Goal: Task Accomplishment & Management: Use online tool/utility

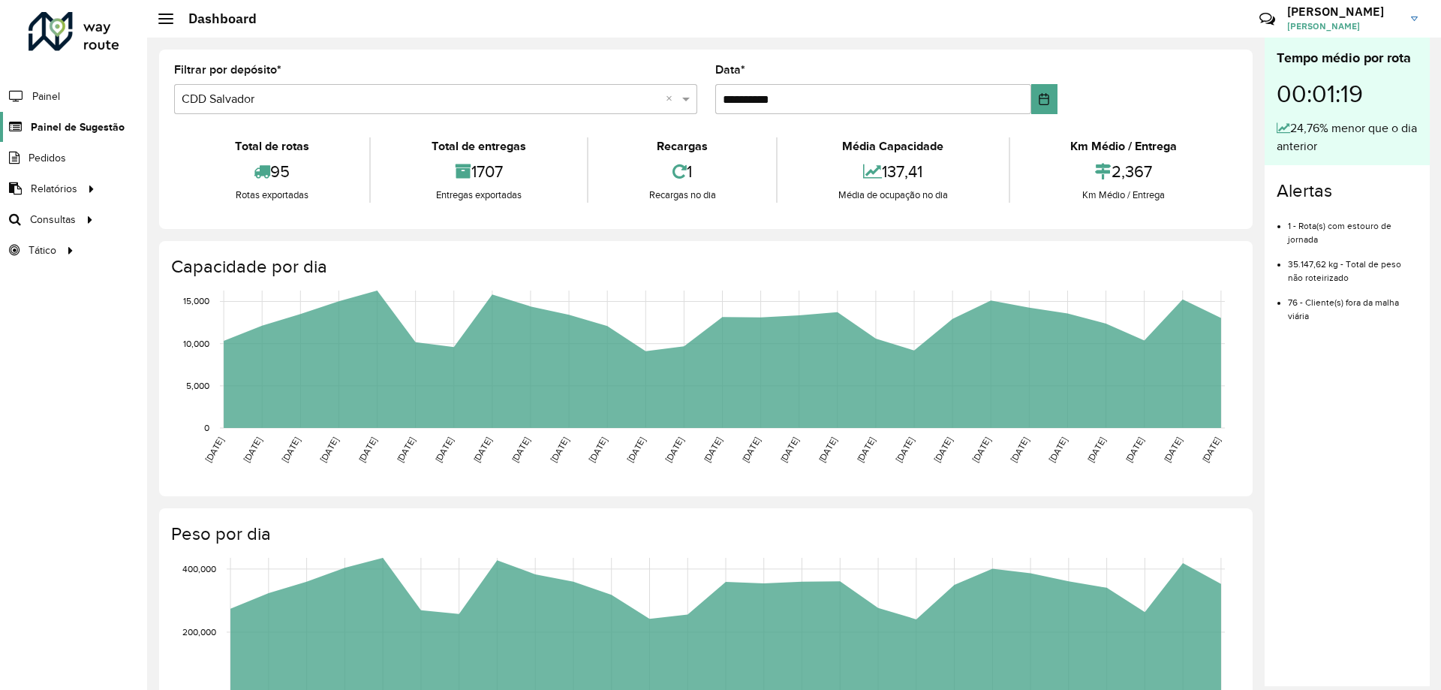
click at [46, 123] on span "Painel de Sugestão" at bounding box center [78, 127] width 94 height 16
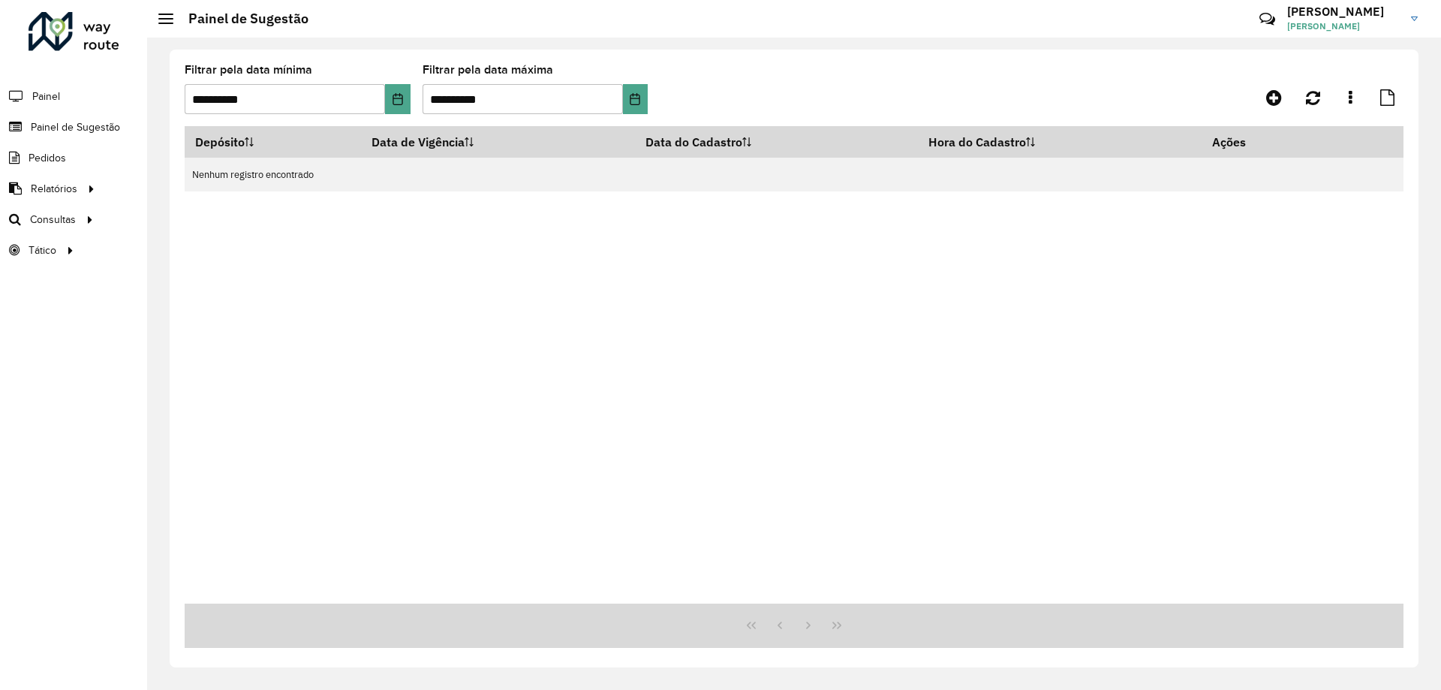
click at [402, 83] on div "**********" at bounding box center [298, 90] width 226 height 50
click at [397, 99] on icon "Choose Date" at bounding box center [398, 99] width 12 height 12
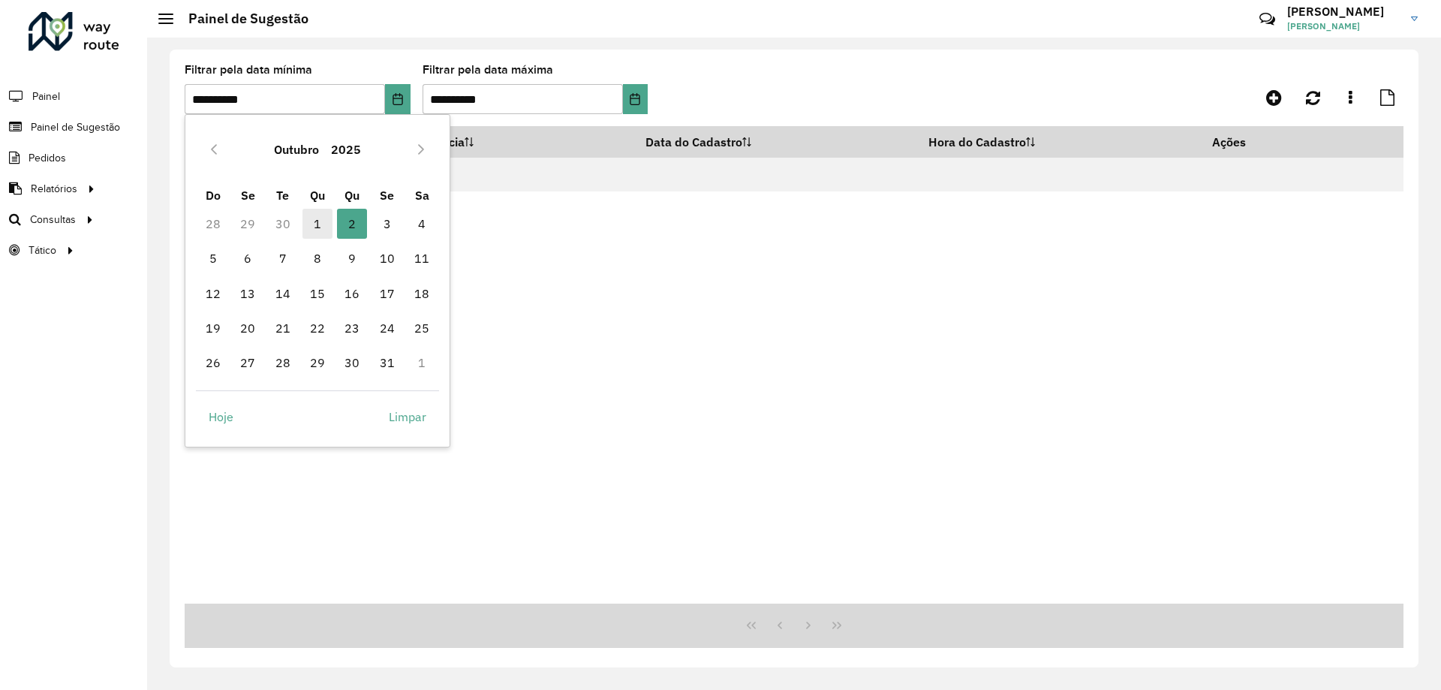
click at [320, 225] on span "1" at bounding box center [318, 224] width 30 height 30
type input "**********"
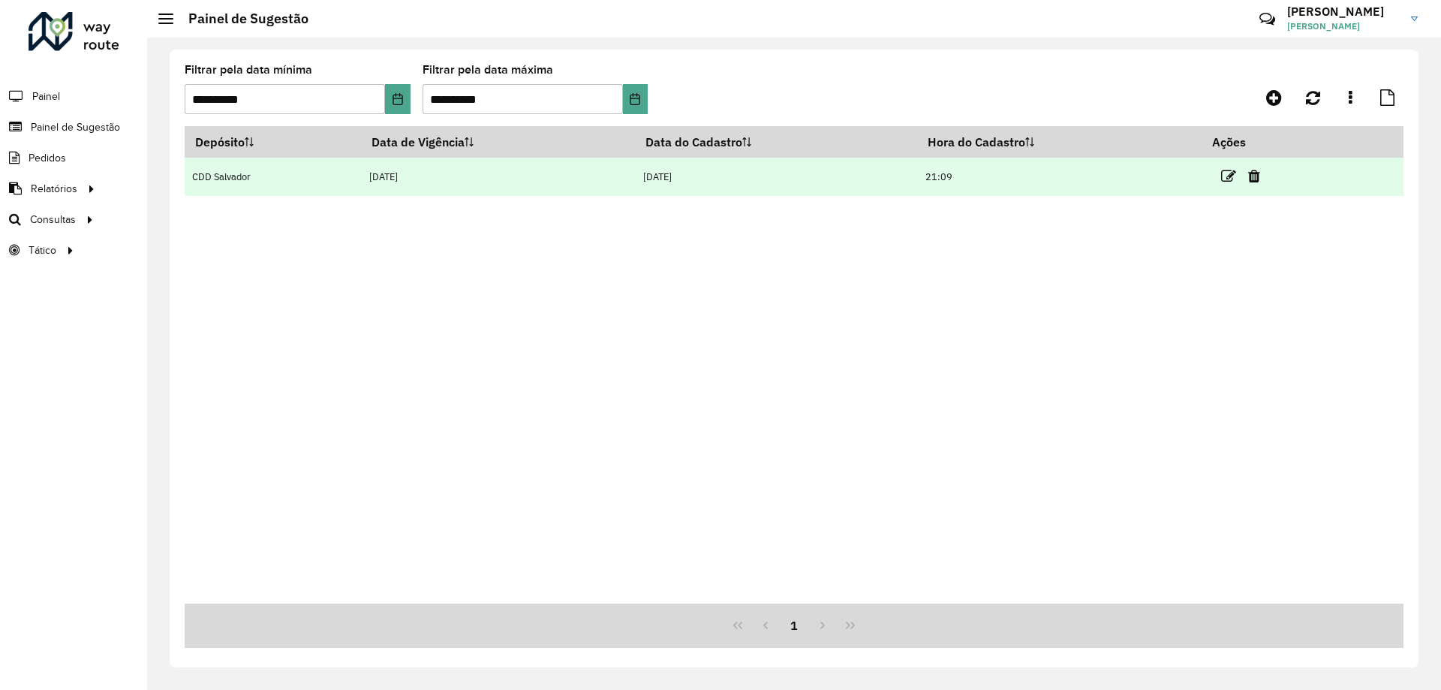
click at [571, 172] on td "[DATE]" at bounding box center [498, 177] width 274 height 38
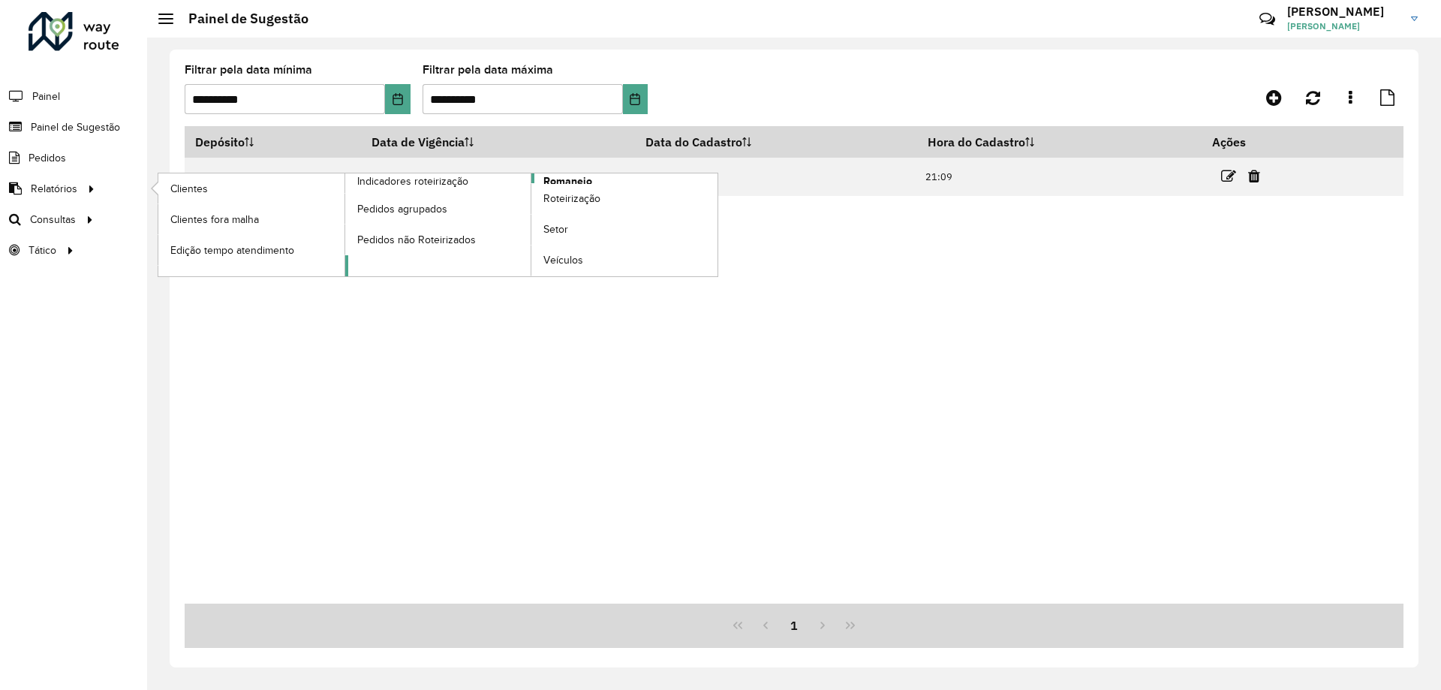
click at [564, 179] on span "Romaneio" at bounding box center [568, 181] width 49 height 16
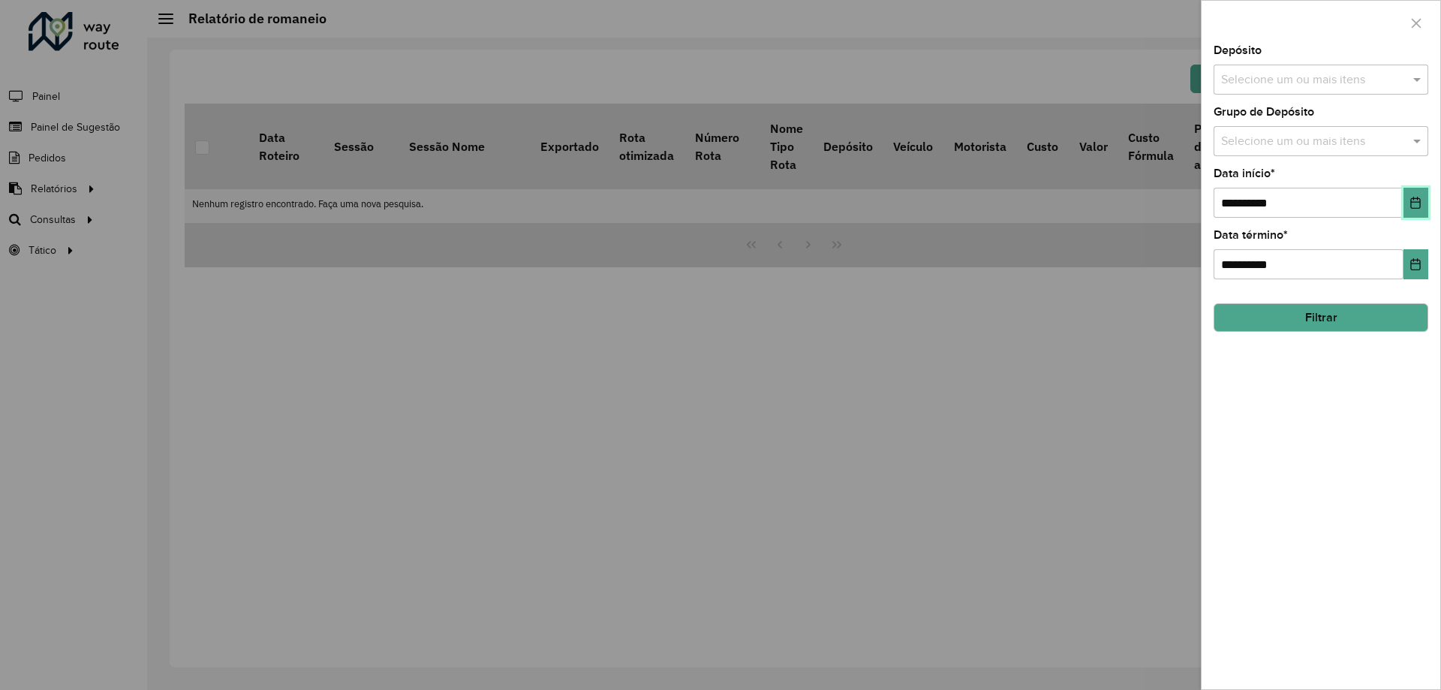
click at [1419, 212] on button "Choose Date" at bounding box center [1416, 203] width 25 height 30
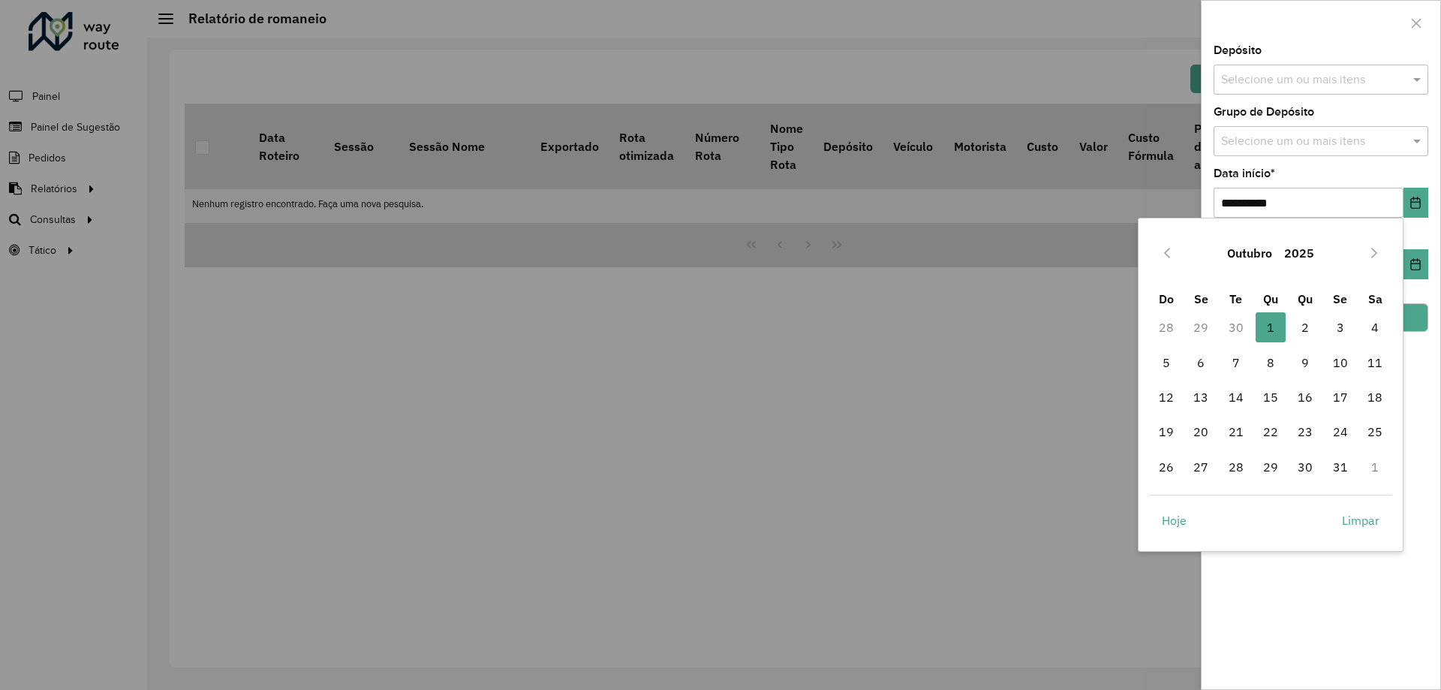
click at [1244, 329] on td "30" at bounding box center [1235, 327] width 35 height 35
click at [1237, 326] on td "30" at bounding box center [1235, 327] width 35 height 35
click at [1170, 248] on icon "Previous Month" at bounding box center [1167, 253] width 12 height 12
click at [1228, 474] on span "30" at bounding box center [1236, 467] width 30 height 30
type input "**********"
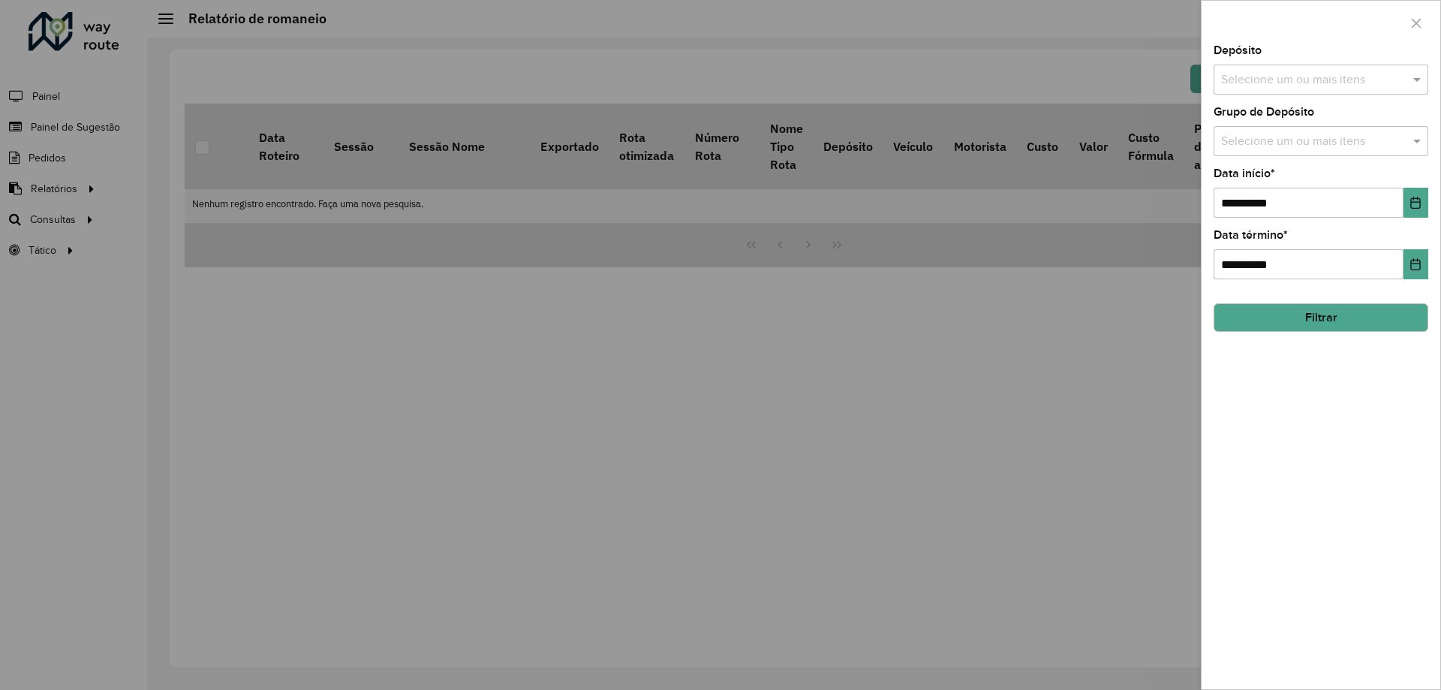
click at [1275, 72] on input "text" at bounding box center [1314, 80] width 192 height 18
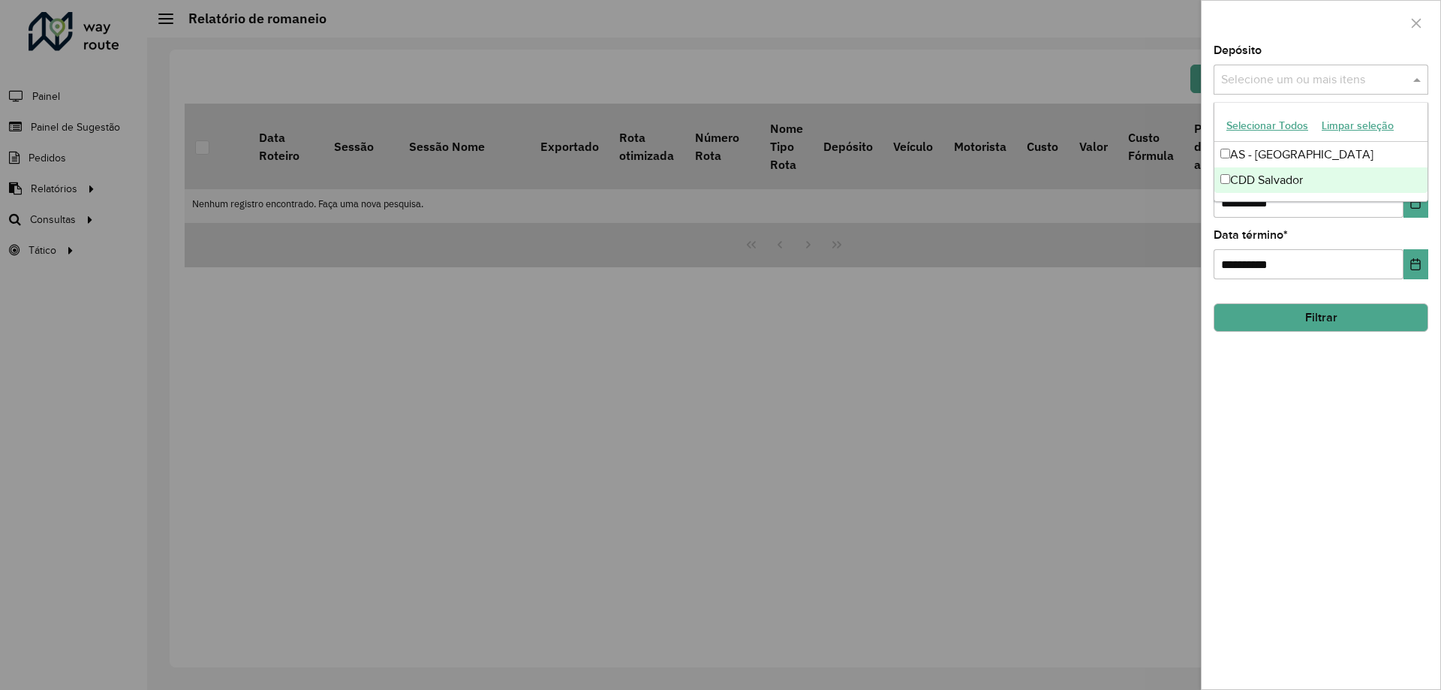
click at [1256, 177] on div "CDD Salvador" at bounding box center [1321, 180] width 213 height 26
click at [1300, 516] on div "**********" at bounding box center [1321, 367] width 239 height 644
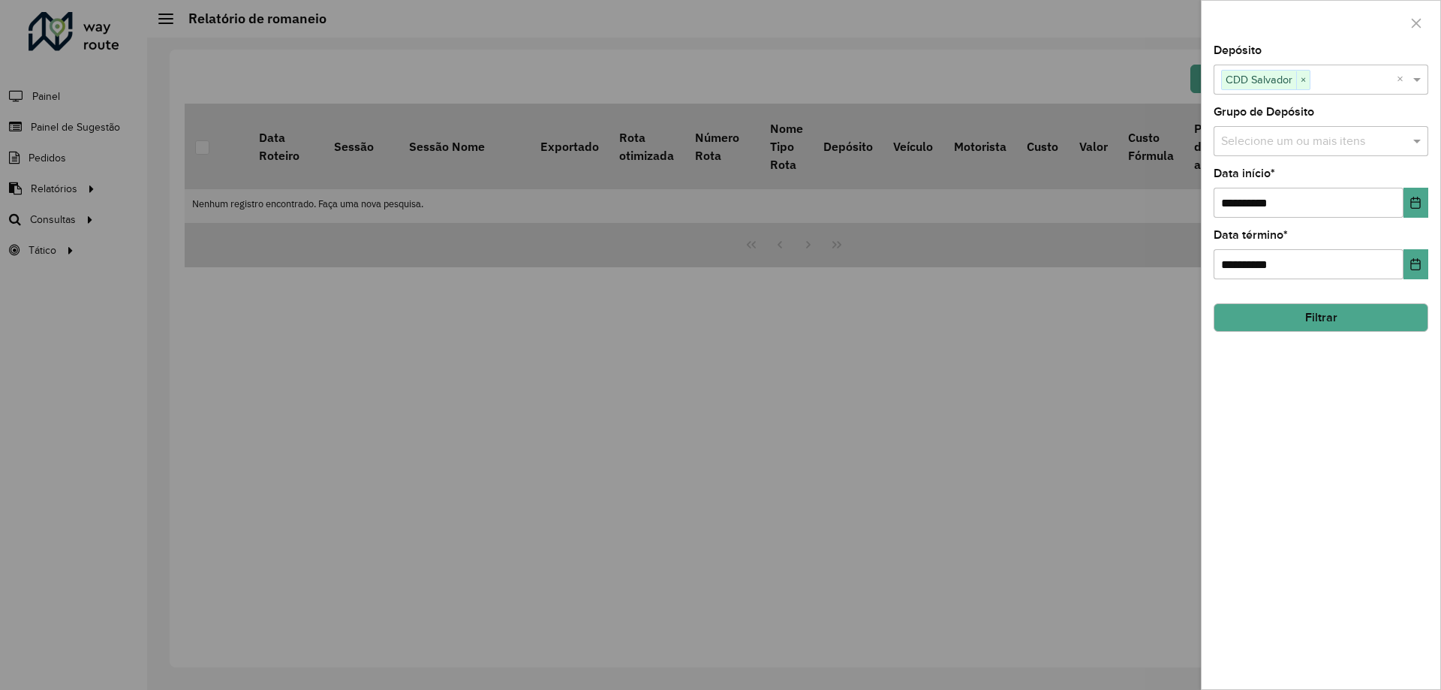
click at [1317, 326] on button "Filtrar" at bounding box center [1321, 317] width 215 height 29
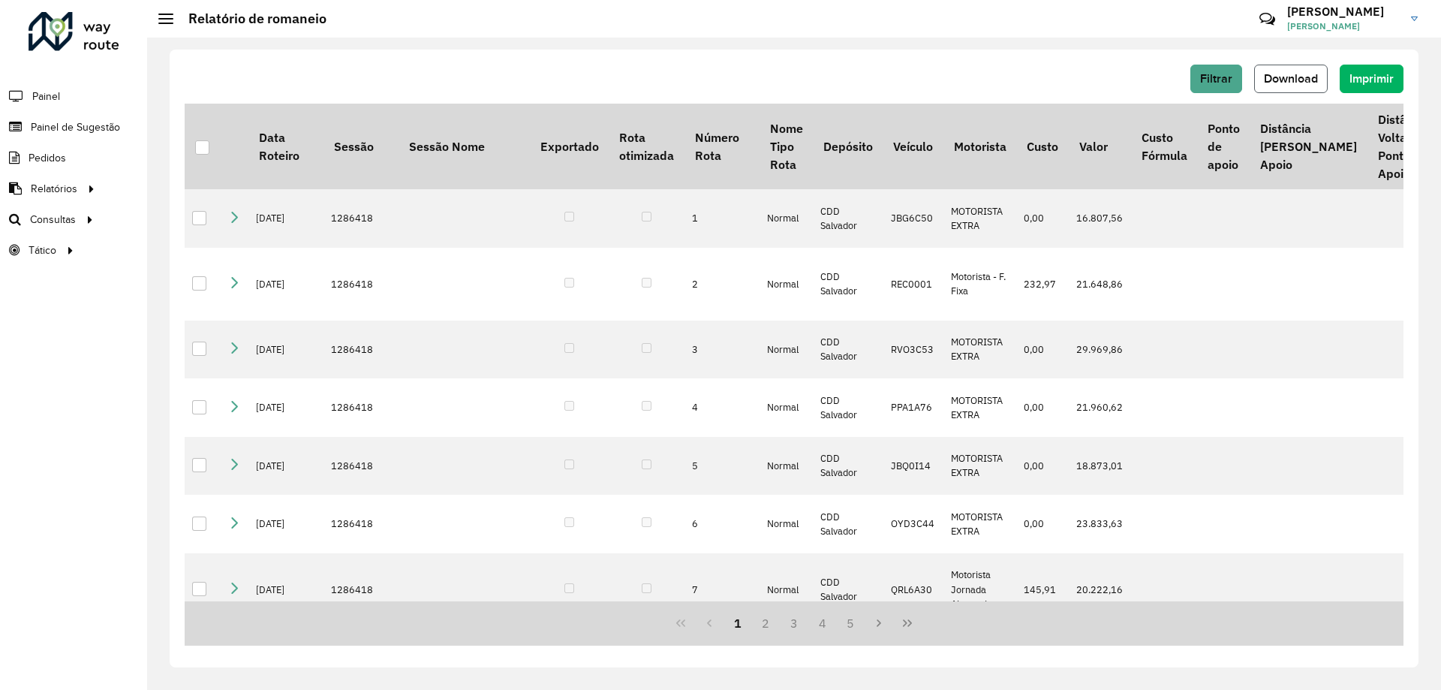
click at [1305, 67] on button "Download" at bounding box center [1291, 79] width 74 height 29
click at [206, 215] on span "Roteirização" at bounding box center [200, 220] width 61 height 16
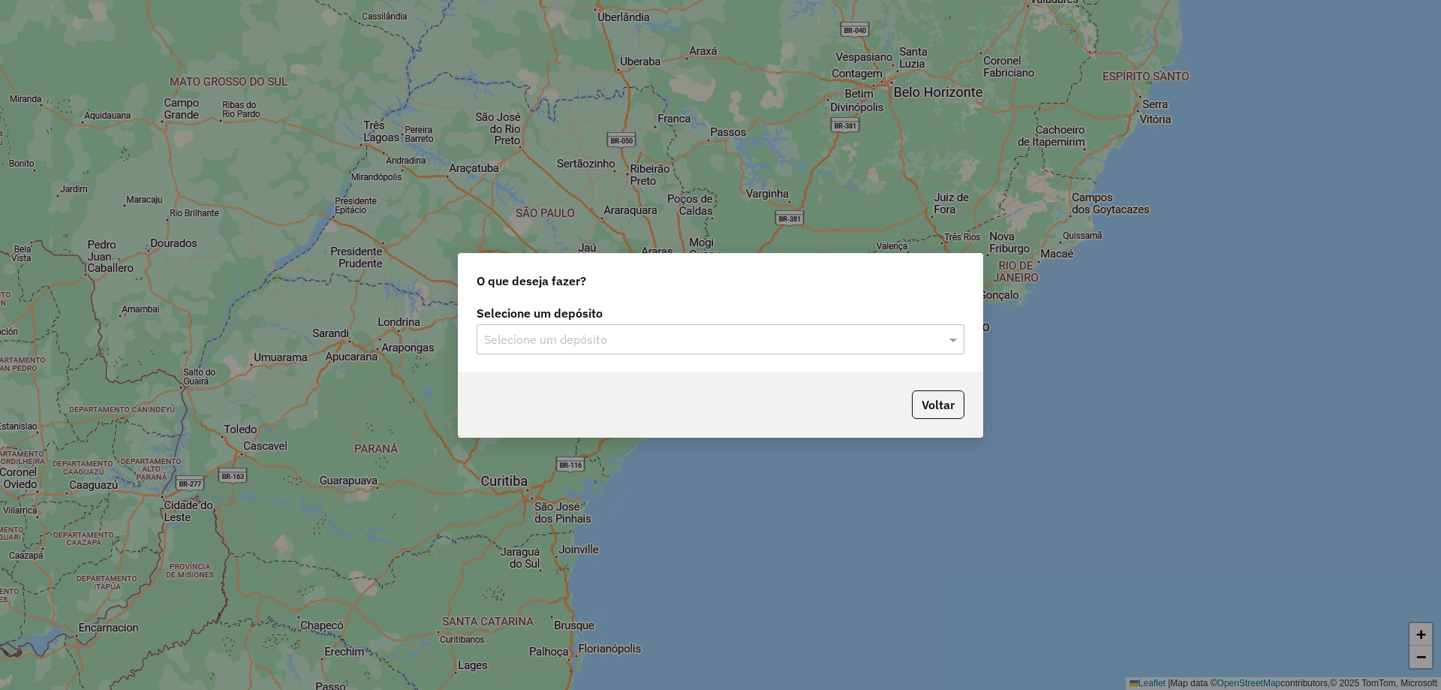
click at [583, 341] on input "text" at bounding box center [705, 340] width 443 height 18
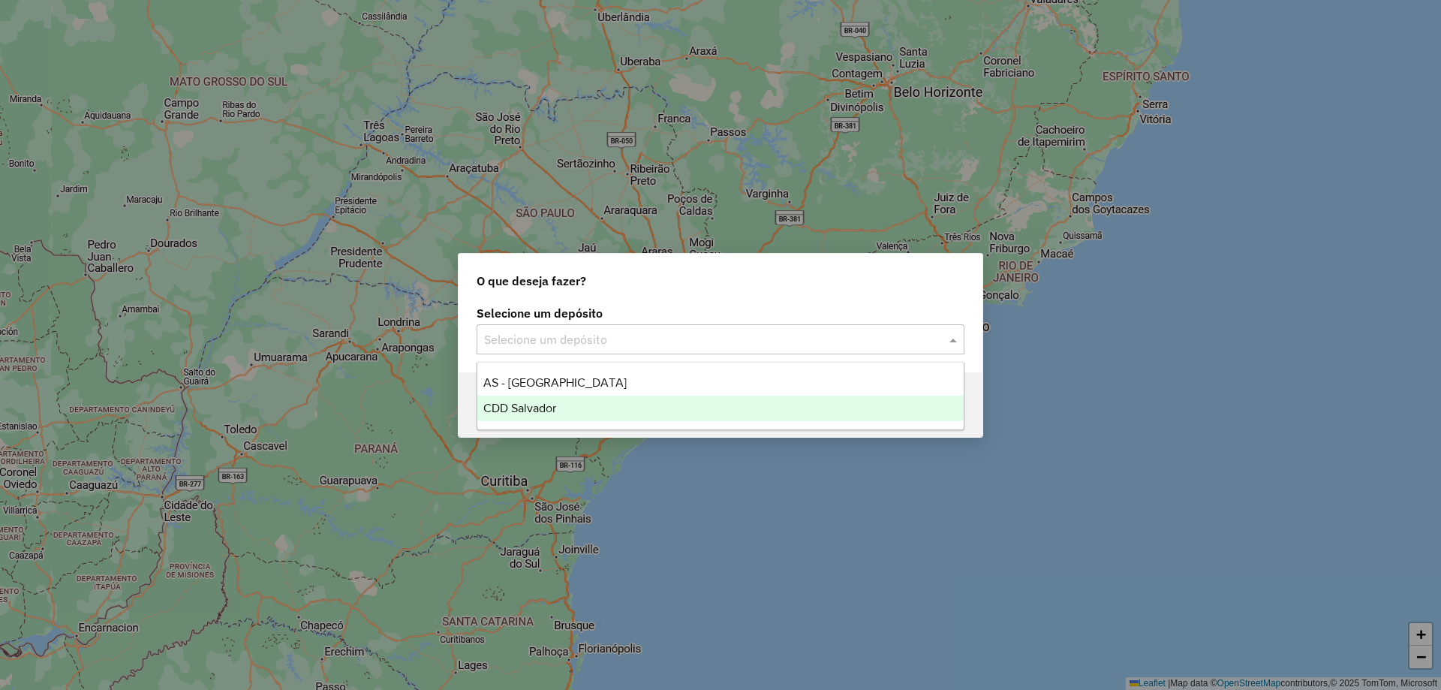
click at [548, 402] on span "CDD Salvador" at bounding box center [519, 408] width 73 height 13
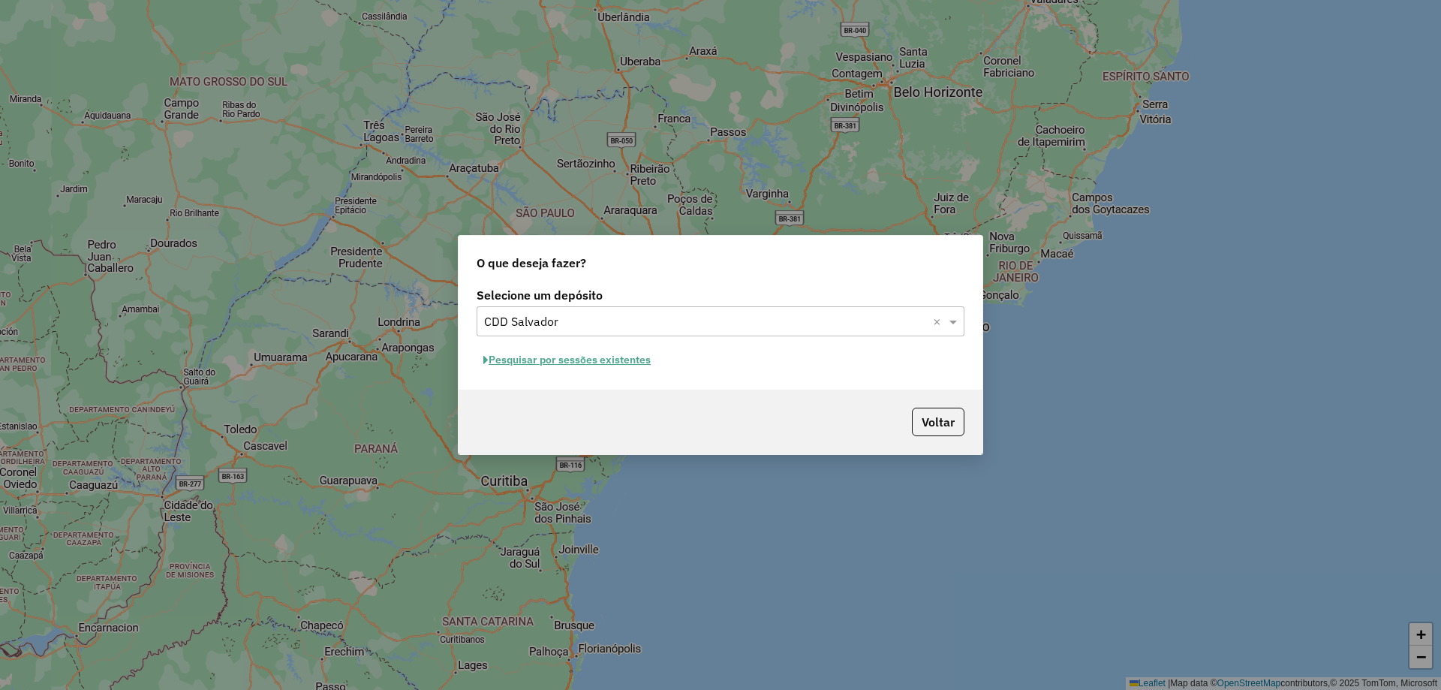
click at [555, 357] on button "Pesquisar por sessões existentes" at bounding box center [567, 359] width 181 height 23
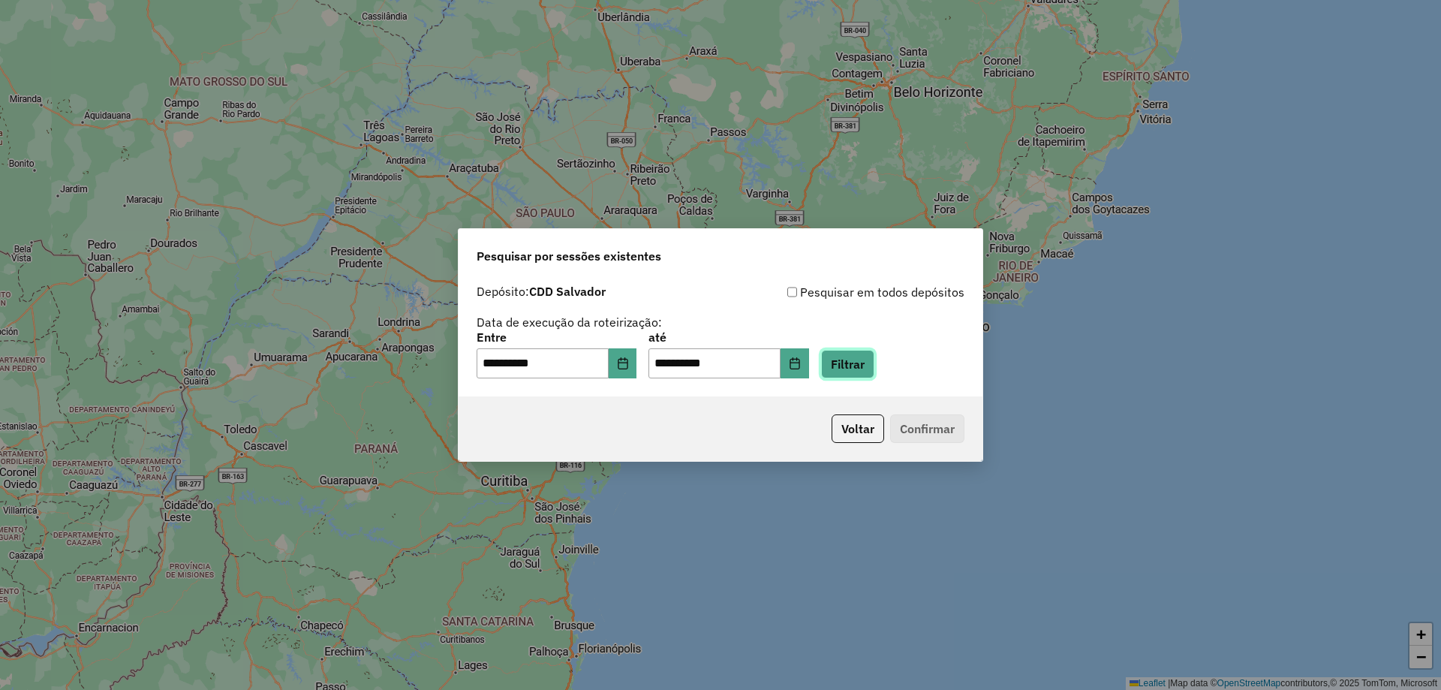
click at [859, 371] on button "Filtrar" at bounding box center [847, 364] width 53 height 29
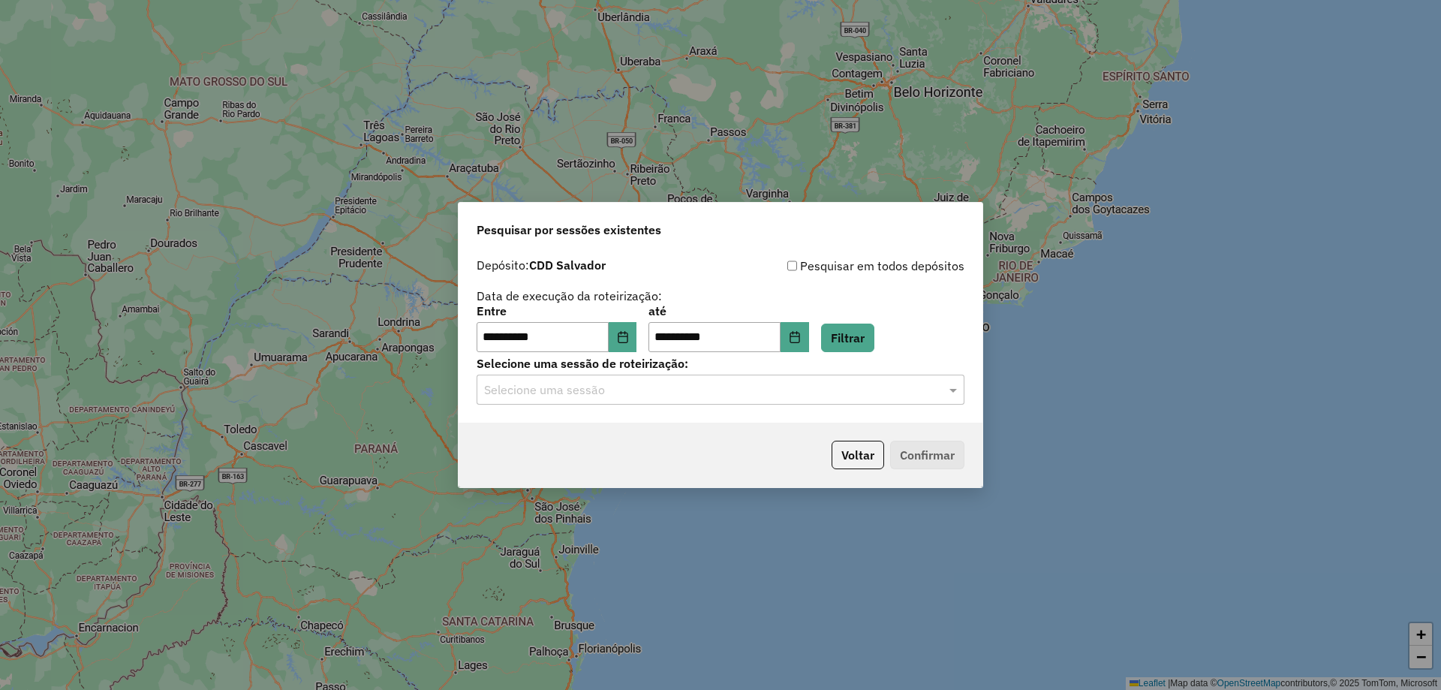
click at [571, 397] on input "text" at bounding box center [705, 390] width 443 height 18
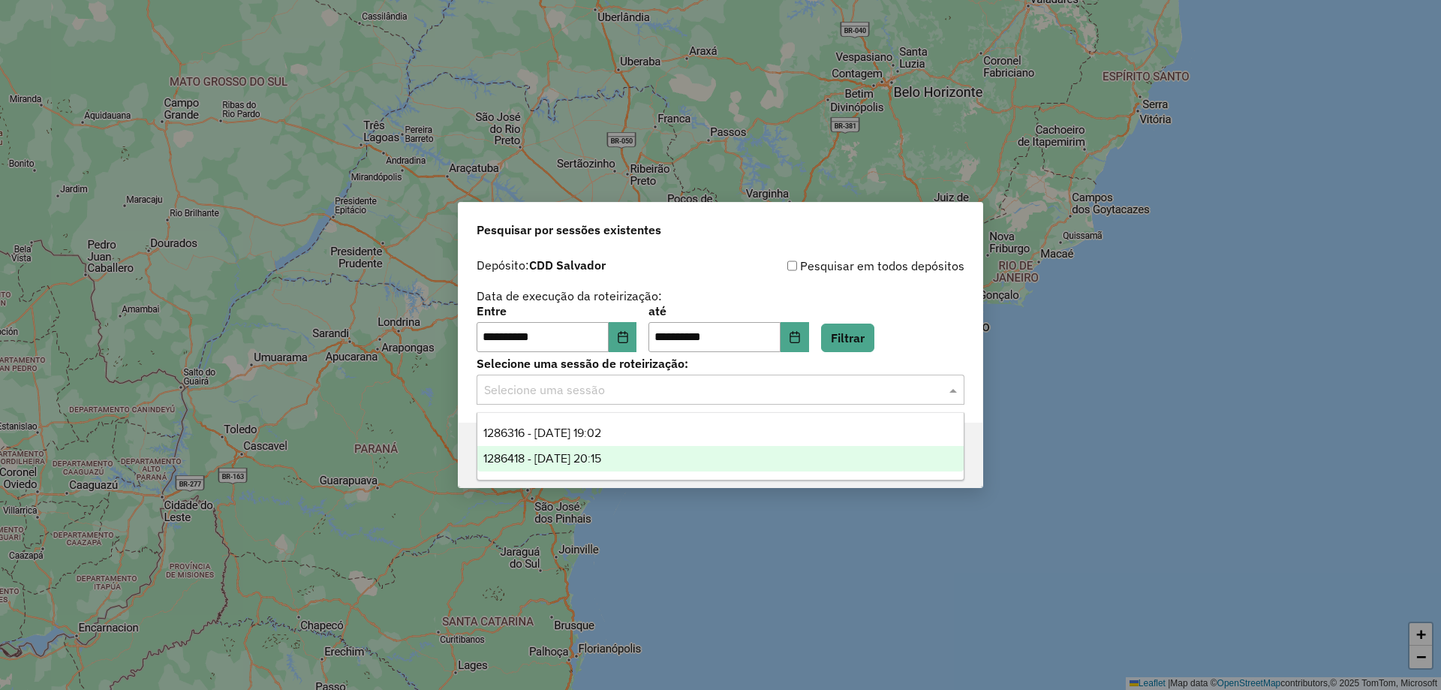
click at [565, 458] on span "1286418 - 01/10/2025 20:15" at bounding box center [542, 458] width 118 height 13
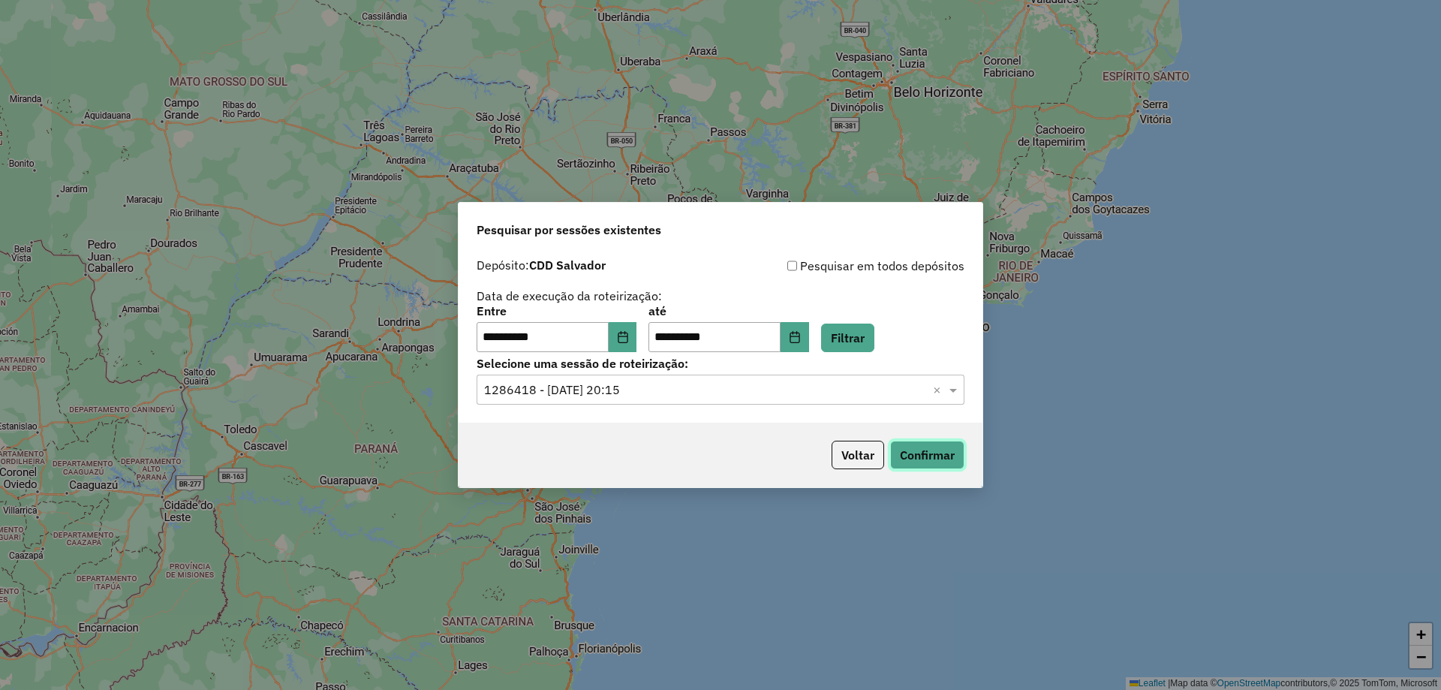
click at [914, 461] on button "Confirmar" at bounding box center [927, 455] width 74 height 29
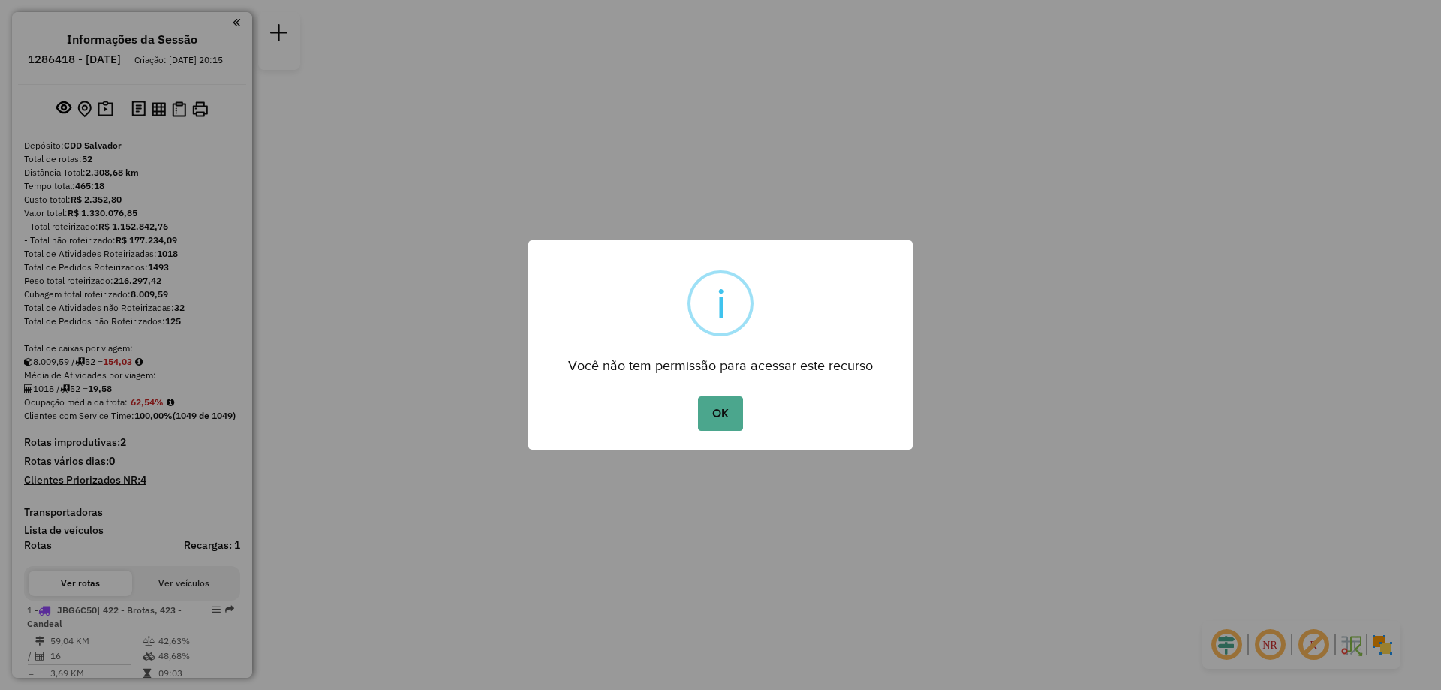
click at [695, 404] on div "OK No Cancel" at bounding box center [721, 414] width 384 height 42
drag, startPoint x: 712, startPoint y: 414, endPoint x: 700, endPoint y: 404, distance: 16.0
click at [712, 414] on button "OK" at bounding box center [720, 413] width 44 height 35
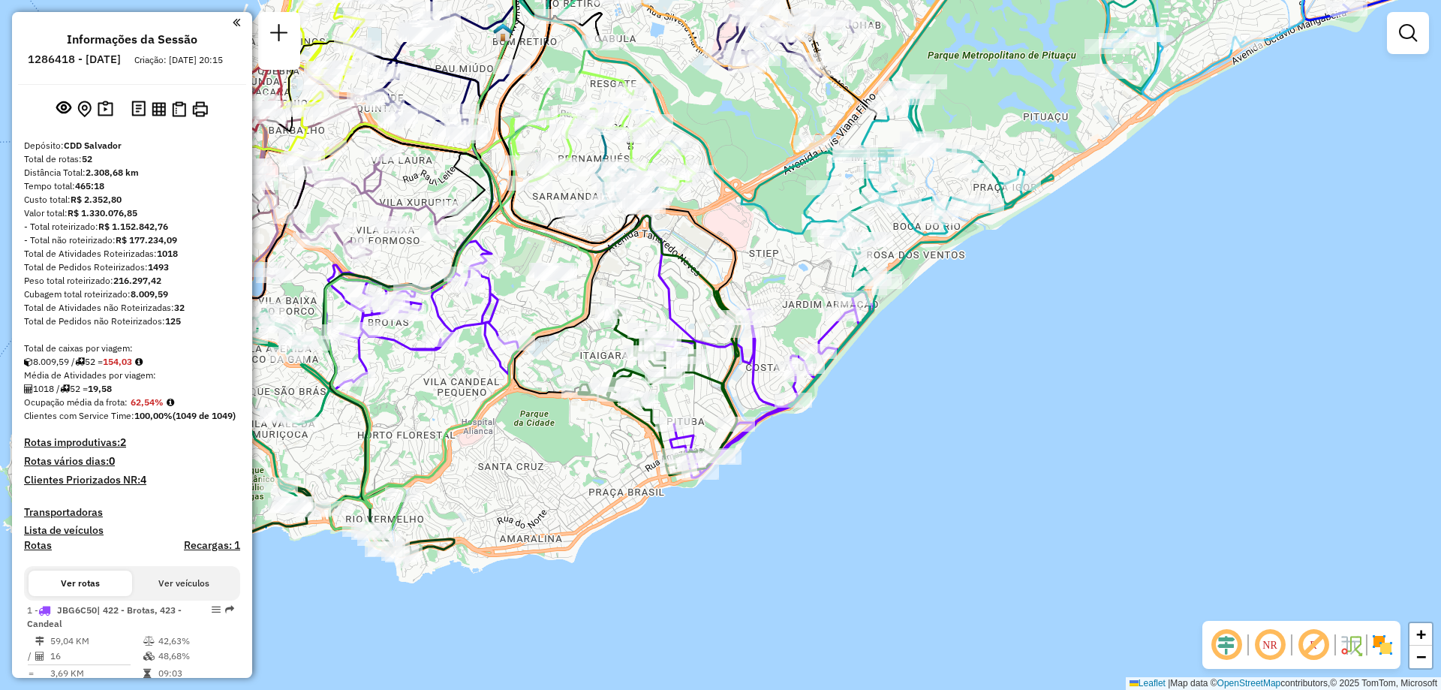
drag, startPoint x: 581, startPoint y: 480, endPoint x: 625, endPoint y: 479, distance: 44.3
click at [625, 479] on div "Janela de atendimento Grade de atendimento Capacidade Transportadoras Veículos …" at bounding box center [720, 345] width 1441 height 690
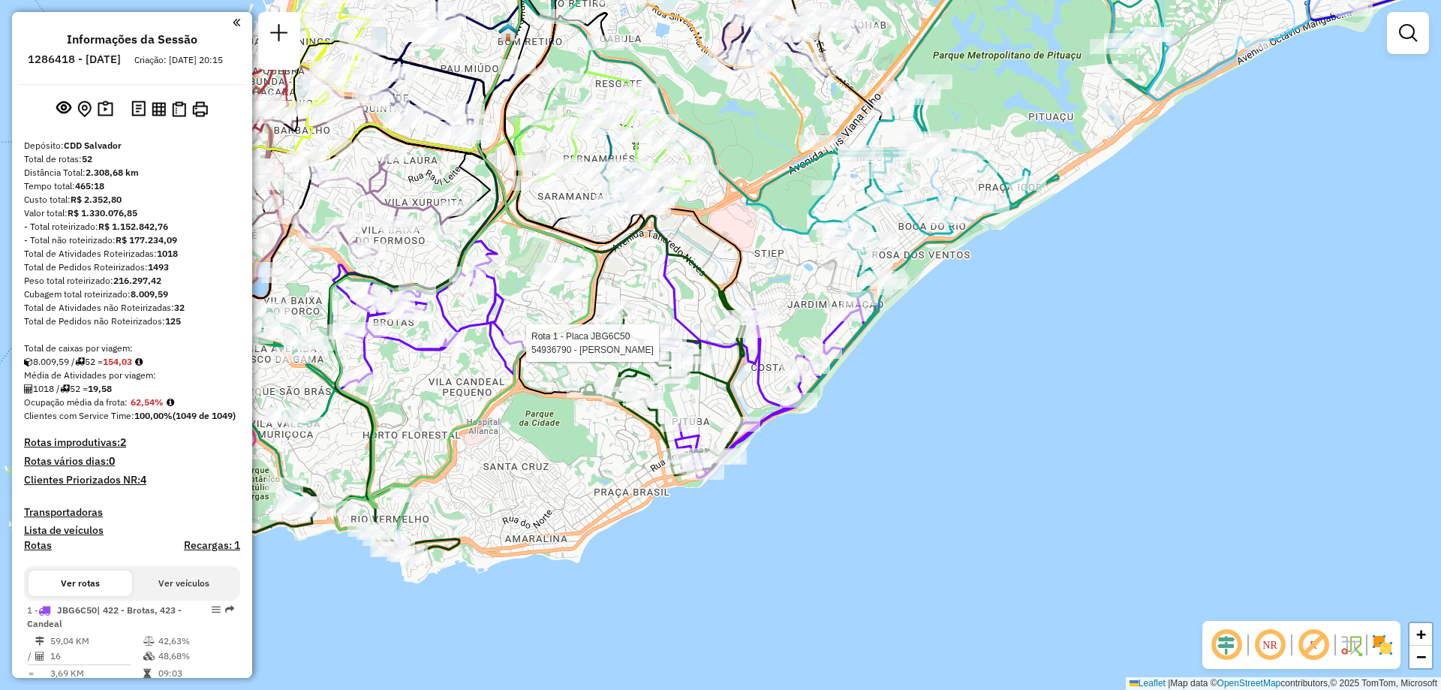
select select "**********"
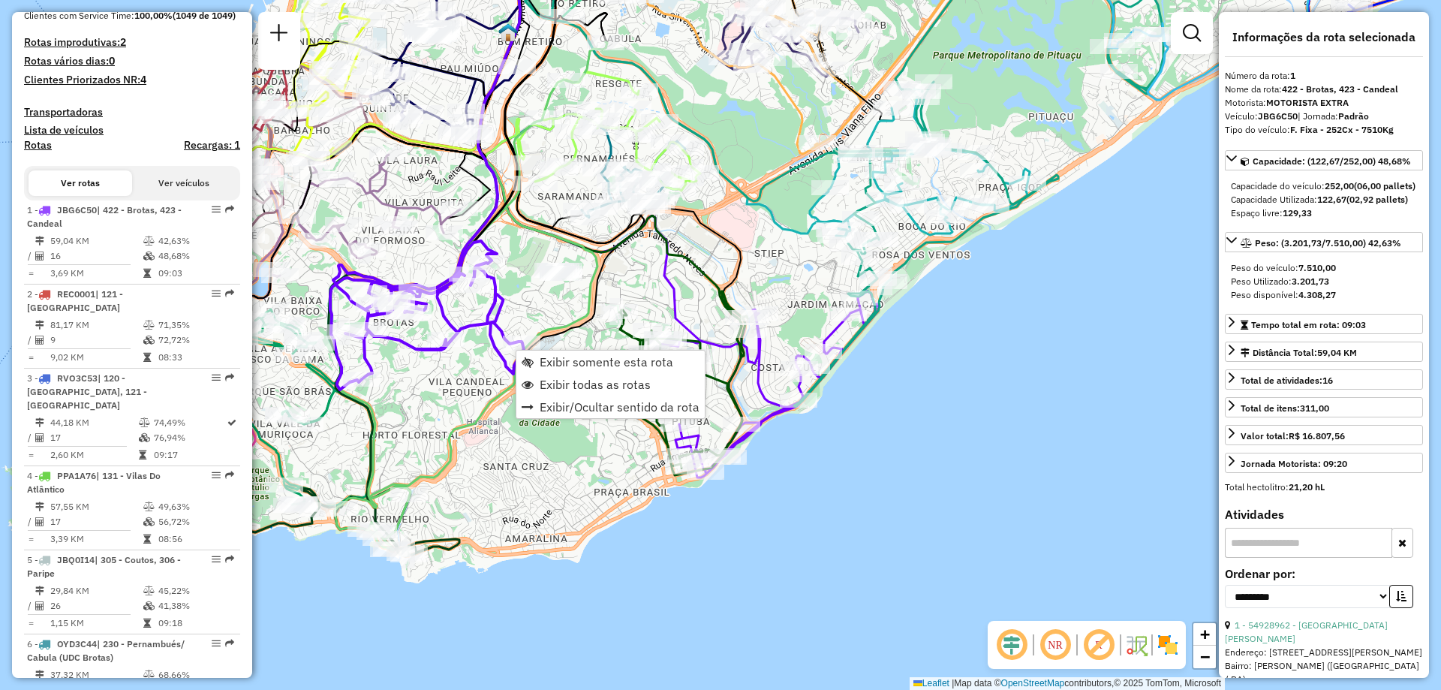
scroll to position [616, 0]
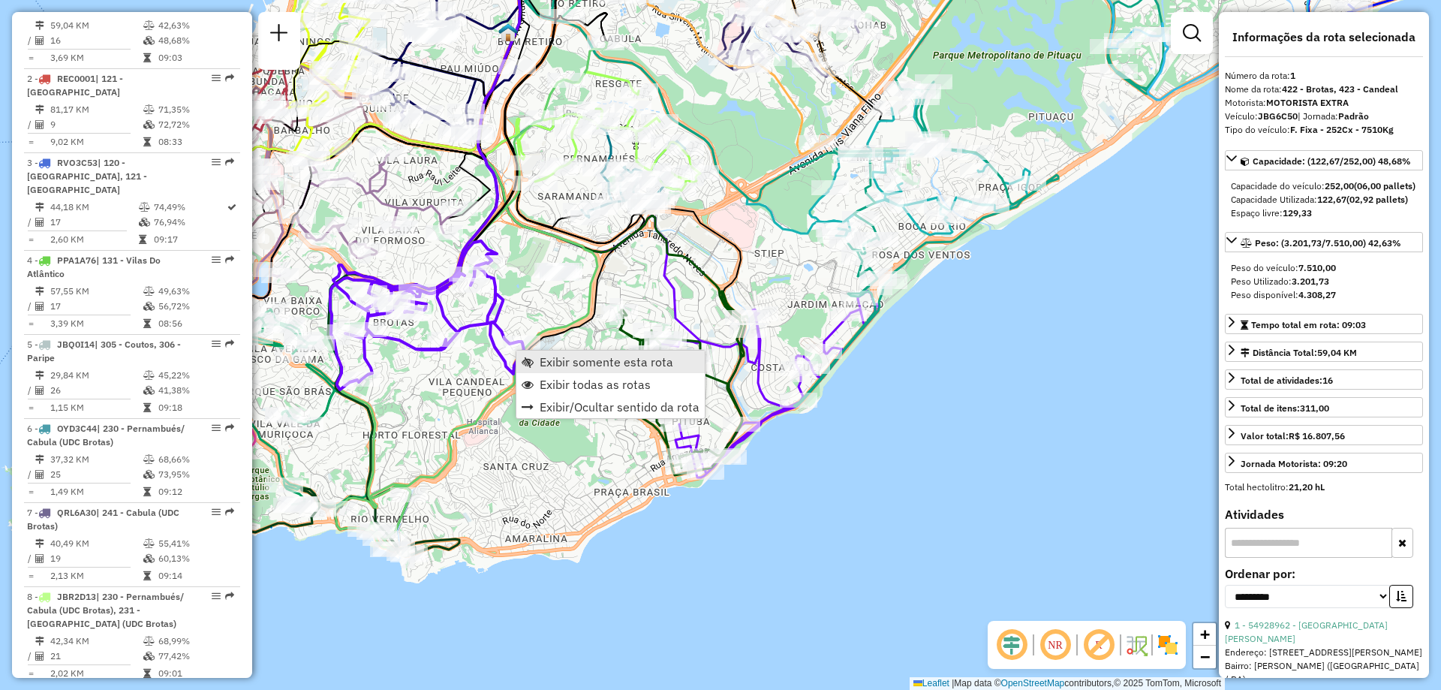
click at [538, 366] on link "Exibir somente esta rota" at bounding box center [610, 362] width 188 height 23
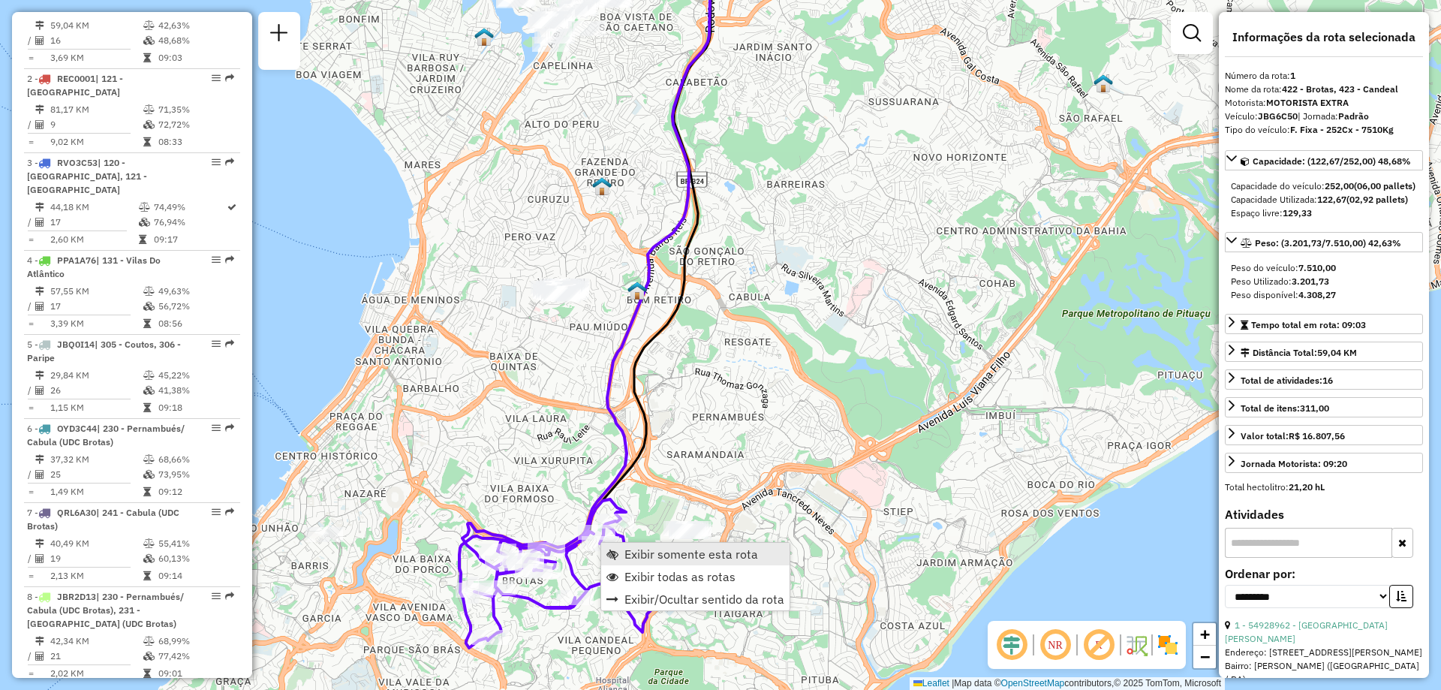
click at [647, 559] on span "Exibir somente esta rota" at bounding box center [692, 554] width 134 height 12
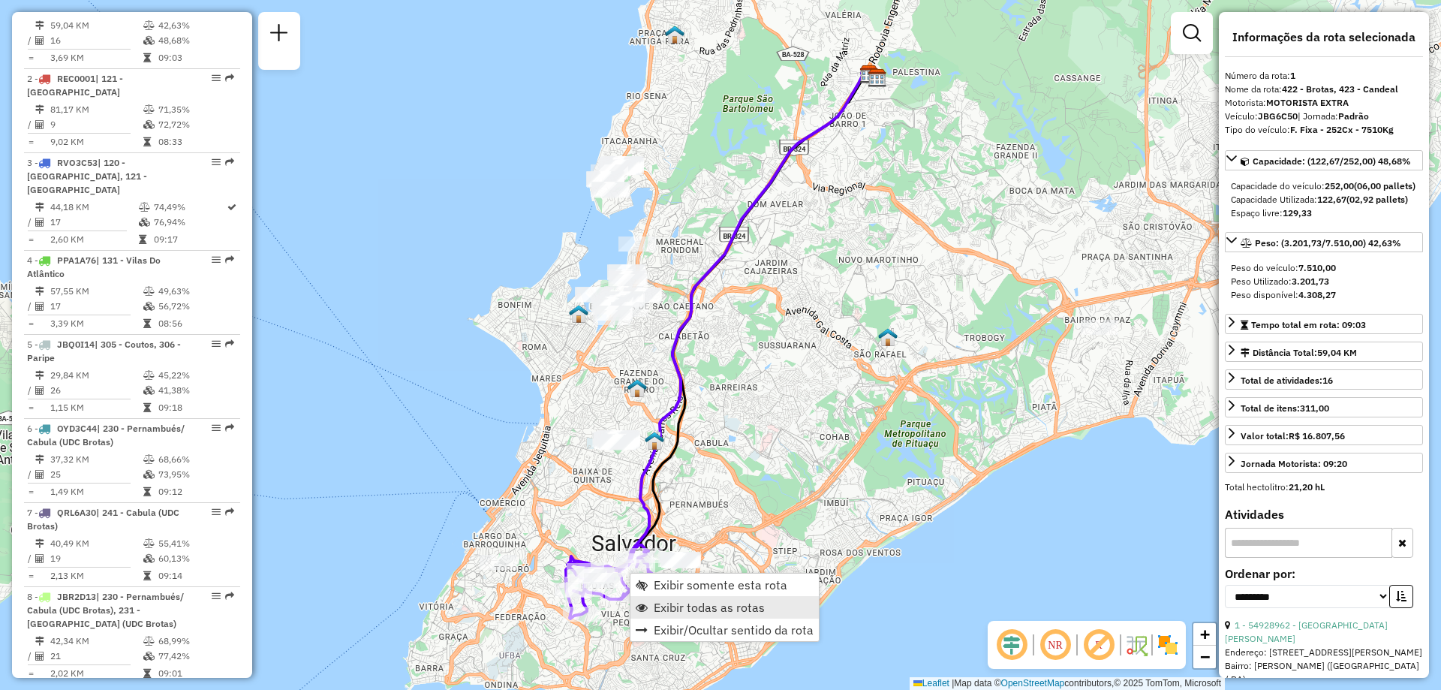
click at [661, 605] on span "Exibir todas as rotas" at bounding box center [709, 607] width 111 height 12
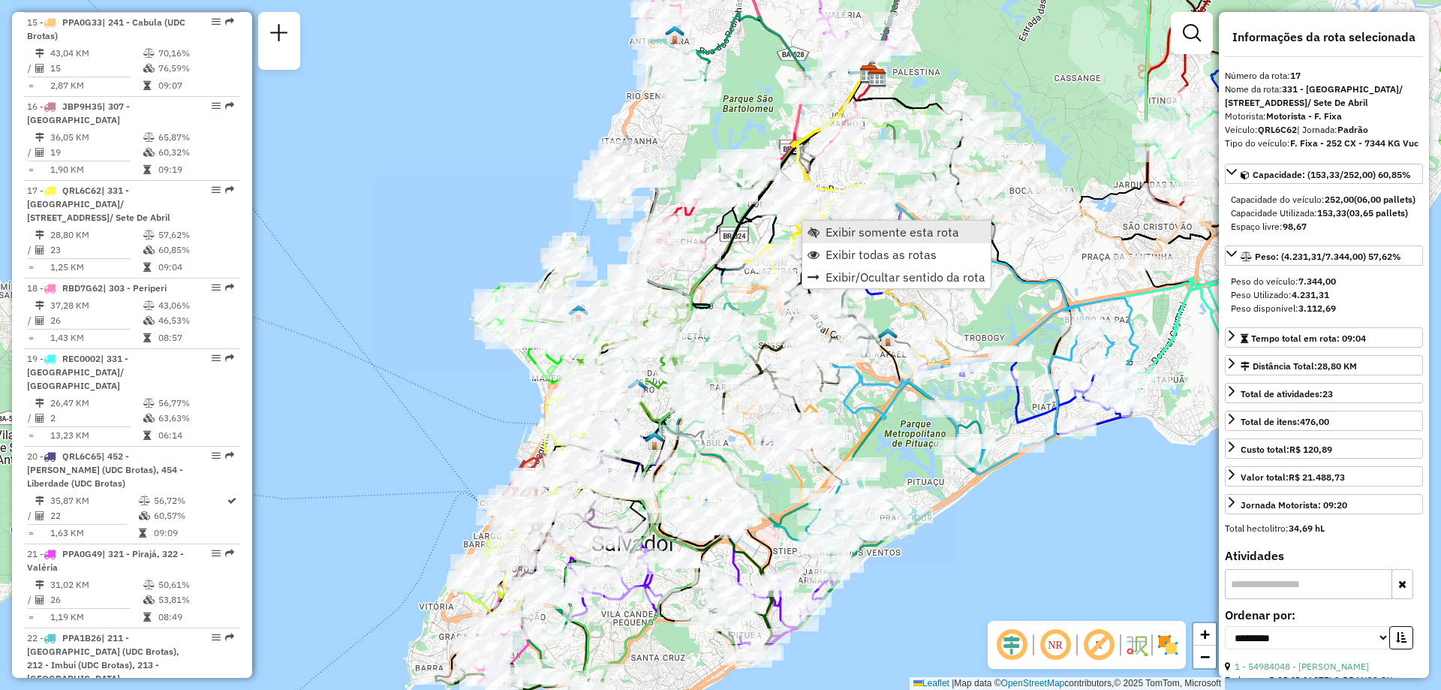
scroll to position [2028, 0]
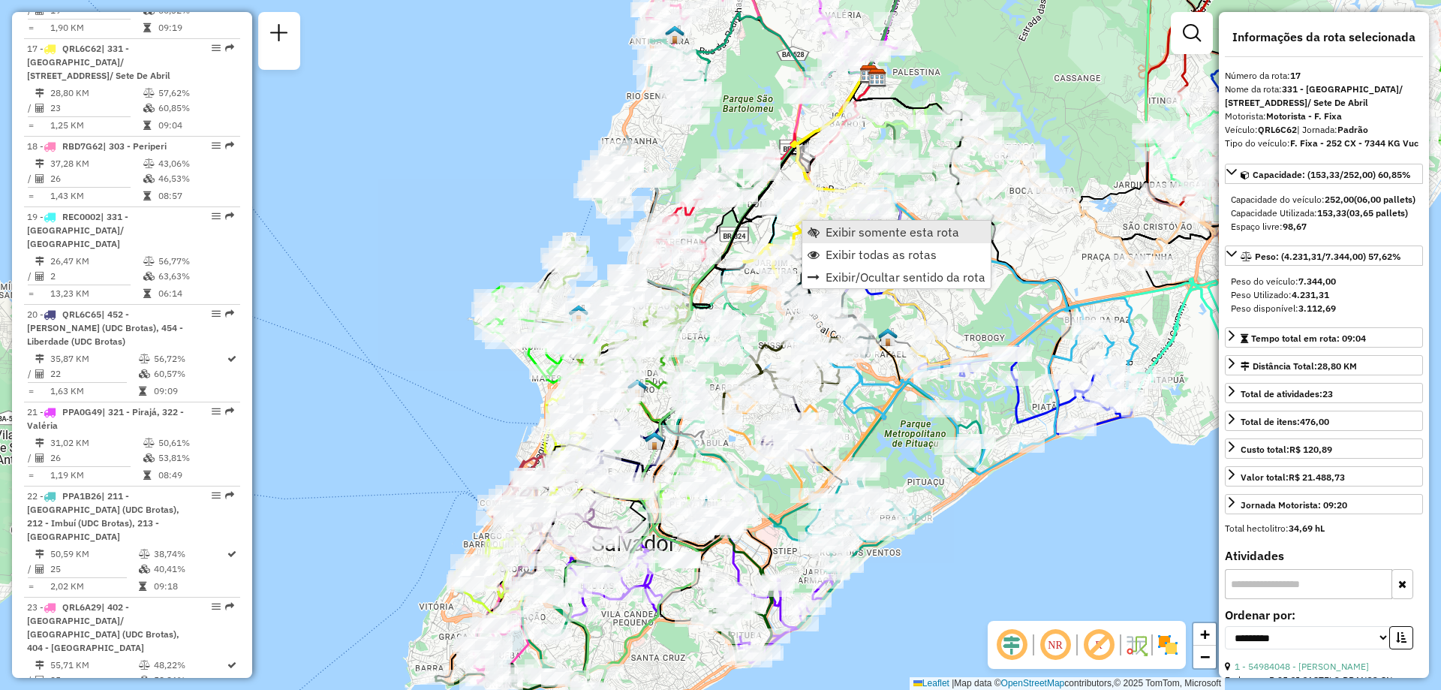
click at [818, 230] on span "Exibir somente esta rota" at bounding box center [814, 232] width 12 height 12
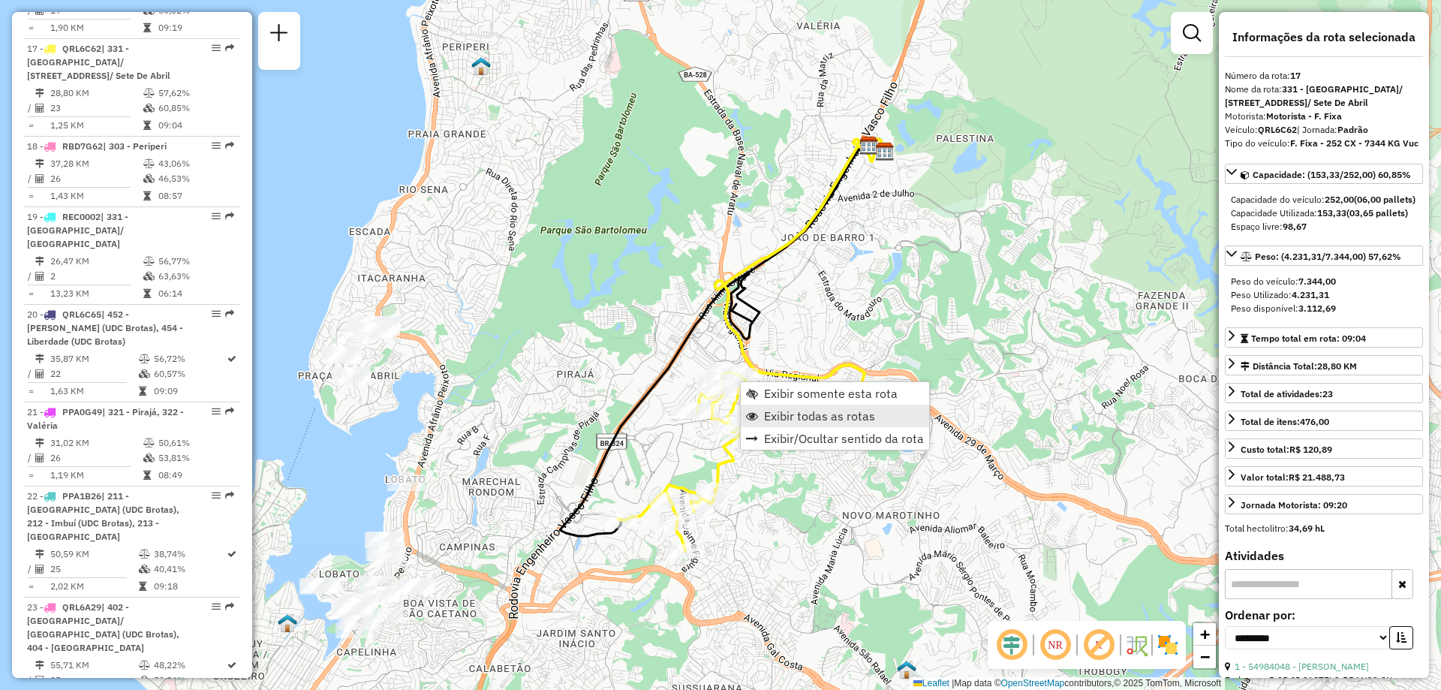
click at [785, 416] on span "Exibir todas as rotas" at bounding box center [819, 416] width 111 height 12
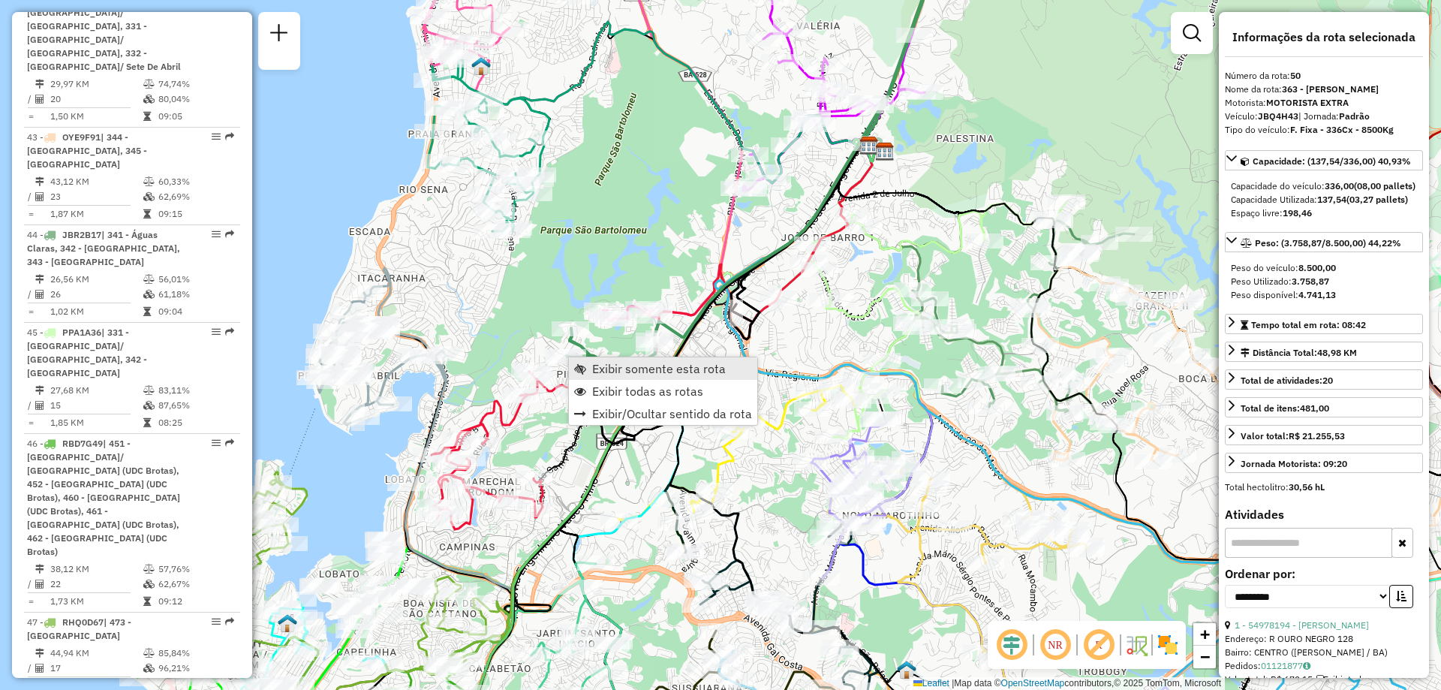
scroll to position [5070, 0]
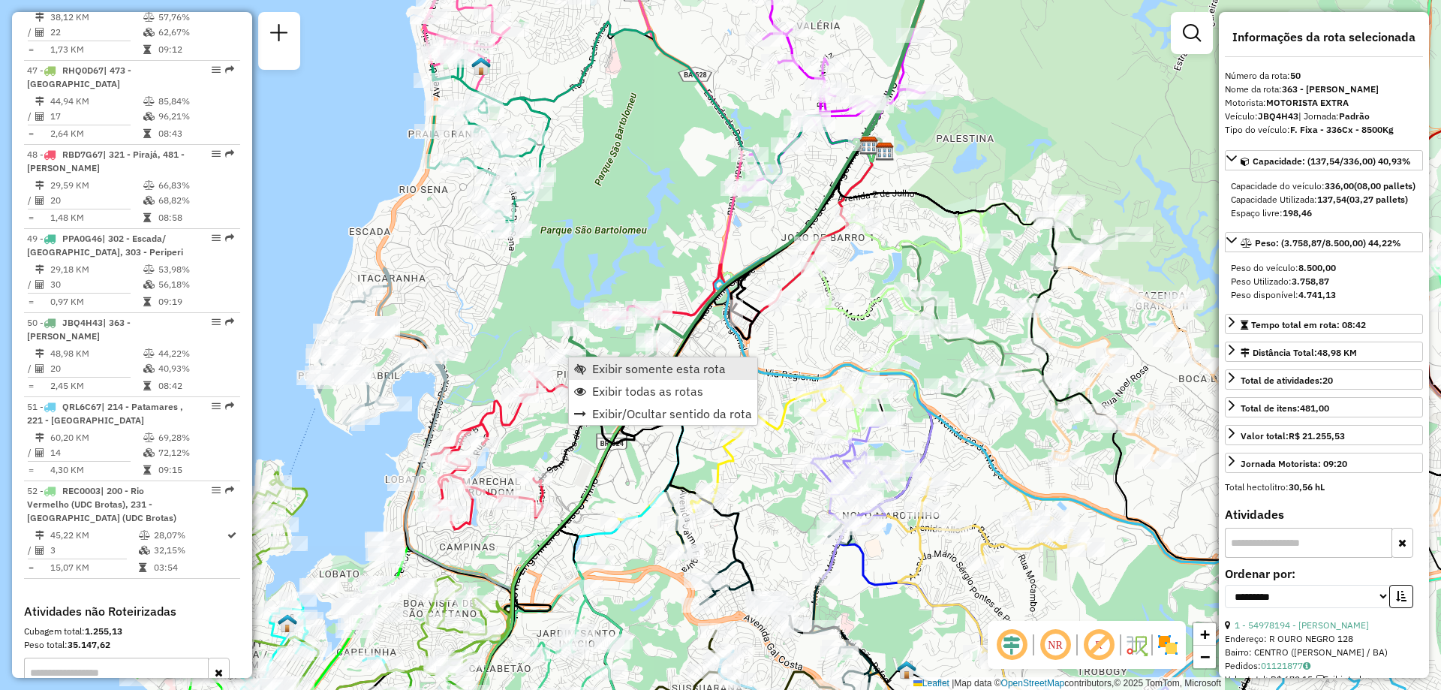
click at [584, 366] on span "Exibir somente esta rota" at bounding box center [580, 369] width 12 height 12
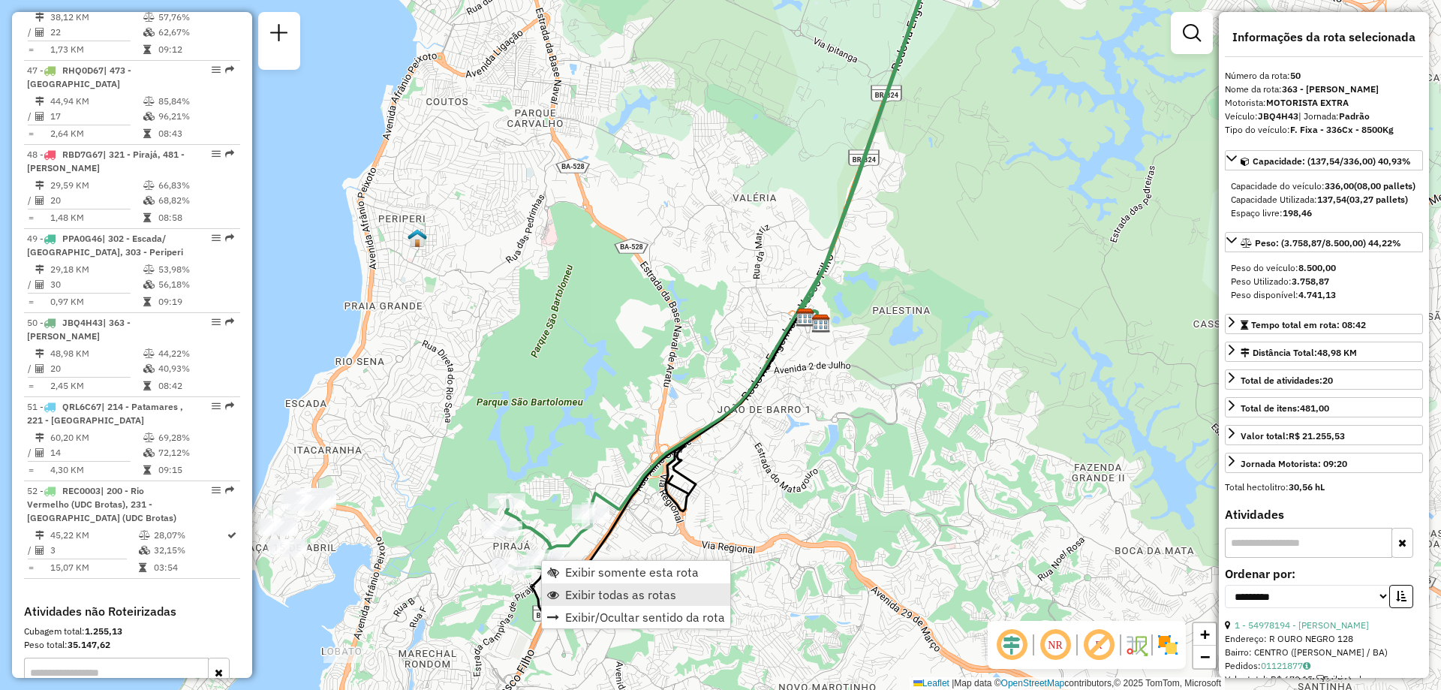
click at [571, 598] on span "Exibir todas as rotas" at bounding box center [620, 595] width 111 height 12
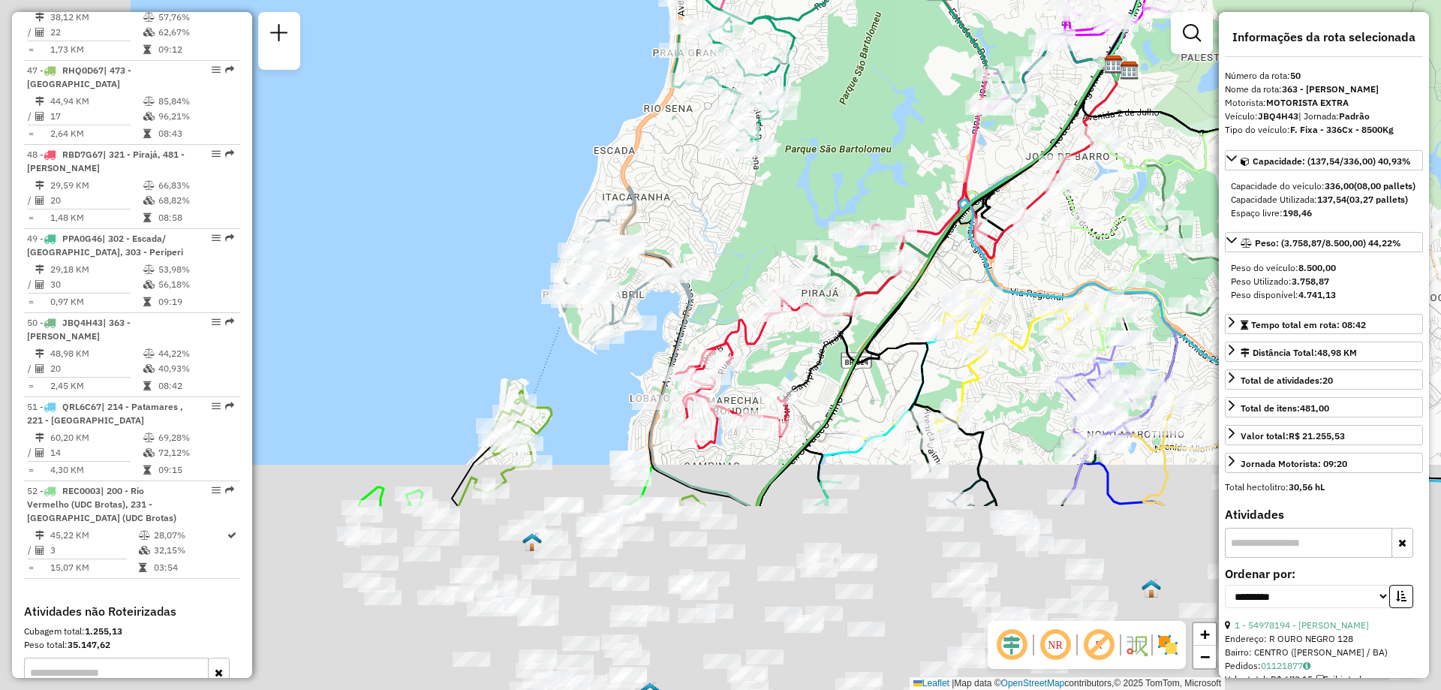
drag, startPoint x: 475, startPoint y: 625, endPoint x: 827, endPoint y: 315, distance: 469.1
click at [827, 315] on div "Janela de atendimento Grade de atendimento Capacidade Transportadoras Veículos …" at bounding box center [720, 345] width 1441 height 690
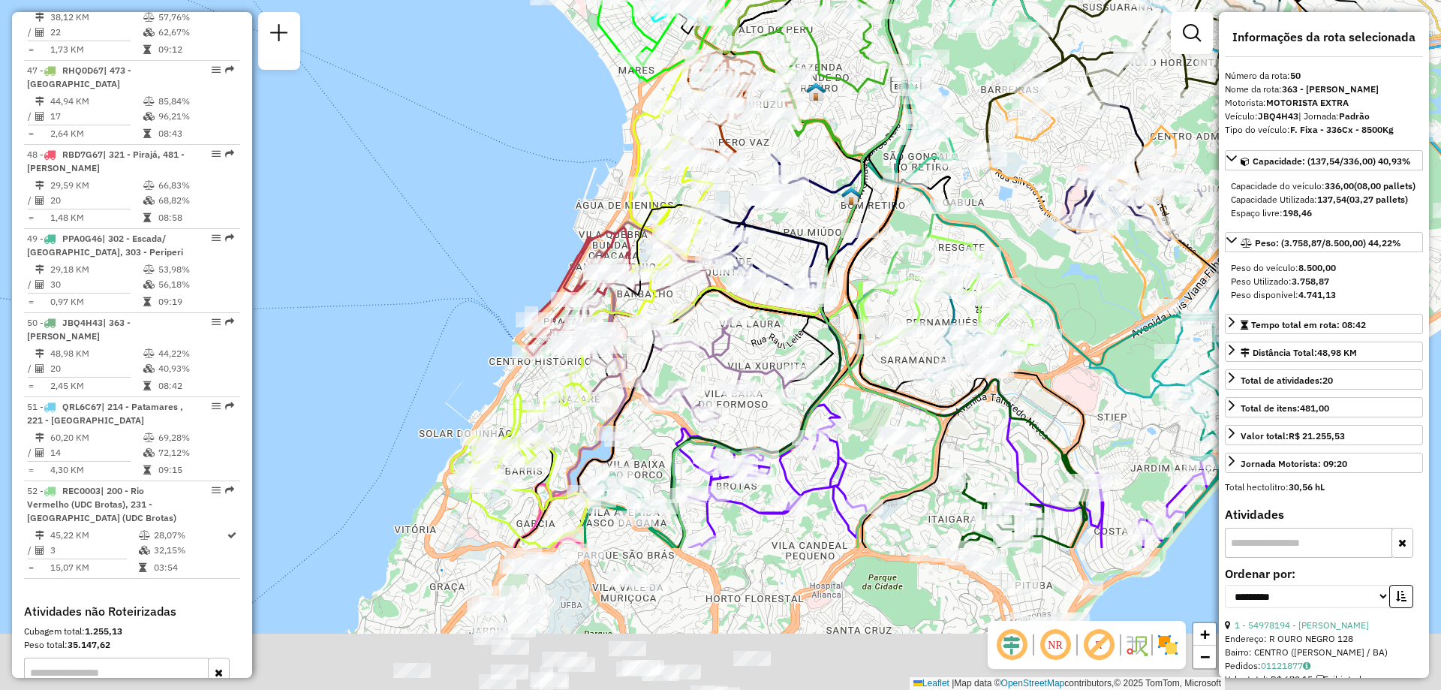
drag, startPoint x: 501, startPoint y: 600, endPoint x: 624, endPoint y: 375, distance: 256.7
click at [605, 385] on icon at bounding box center [637, 313] width 146 height 182
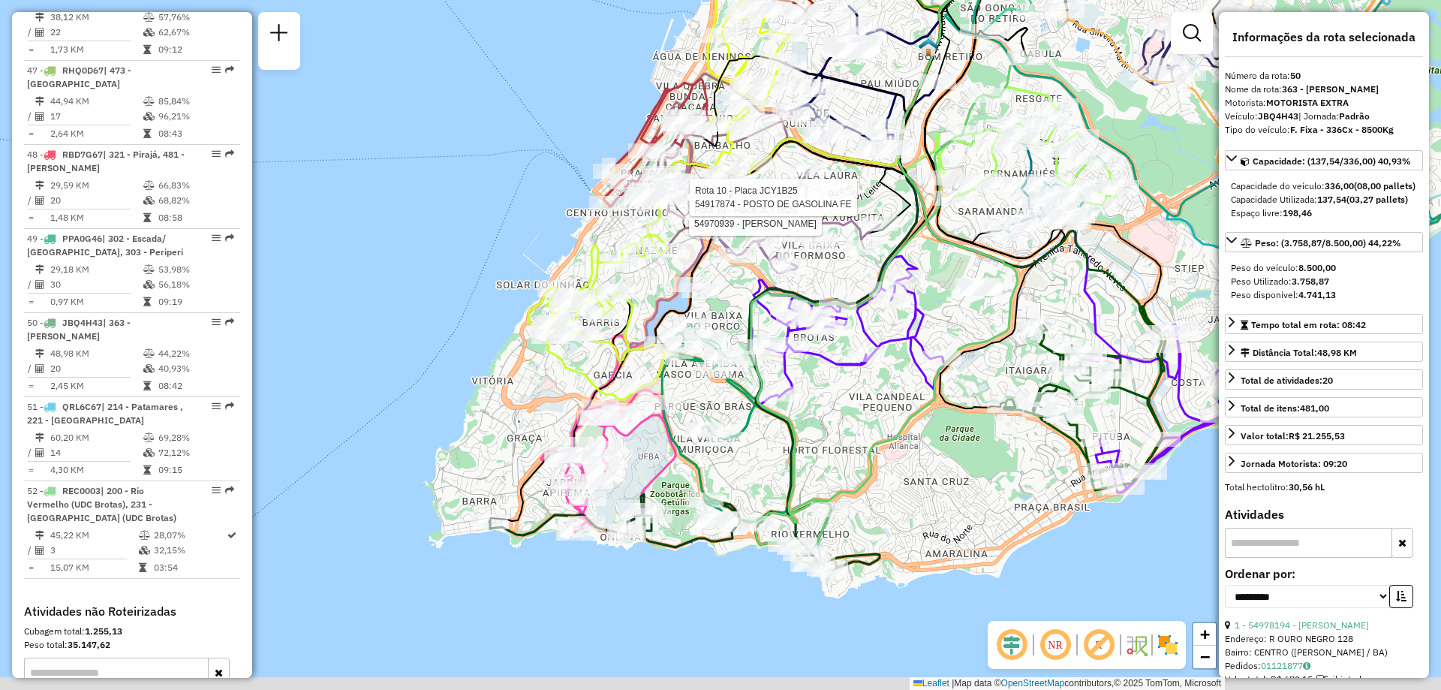
drag, startPoint x: 459, startPoint y: 625, endPoint x: 533, endPoint y: 480, distance: 162.5
click at [533, 480] on icon at bounding box center [745, 154] width 513 height 736
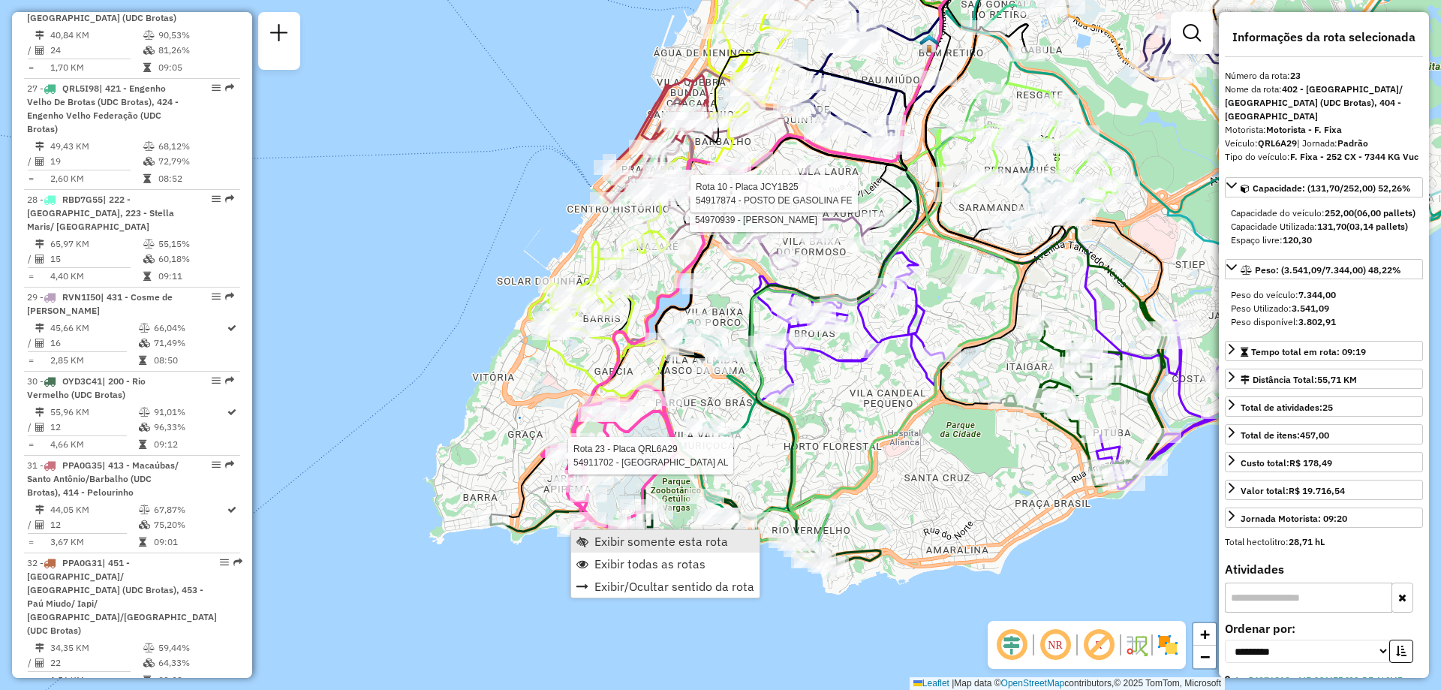
scroll to position [2560, 0]
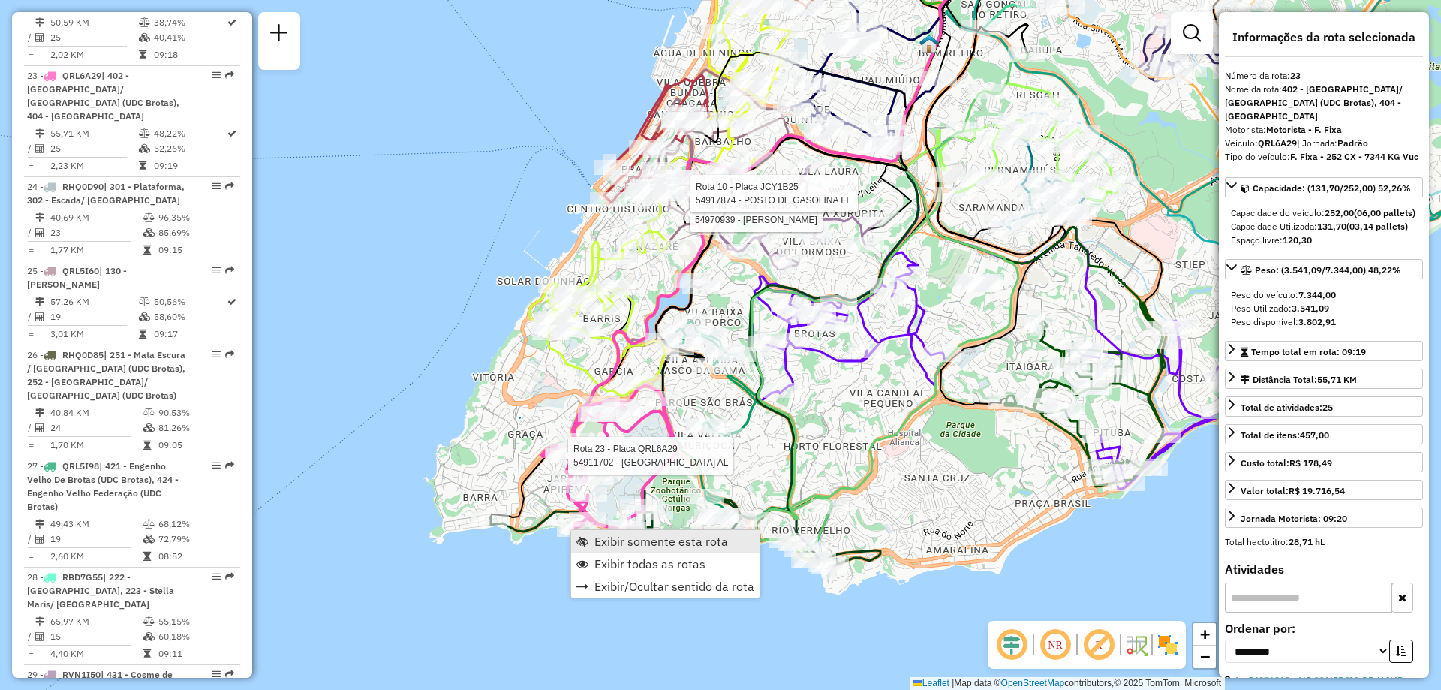
click at [589, 537] on link "Exibir somente esta rota" at bounding box center [665, 541] width 188 height 23
